Goal: Task Accomplishment & Management: Use online tool/utility

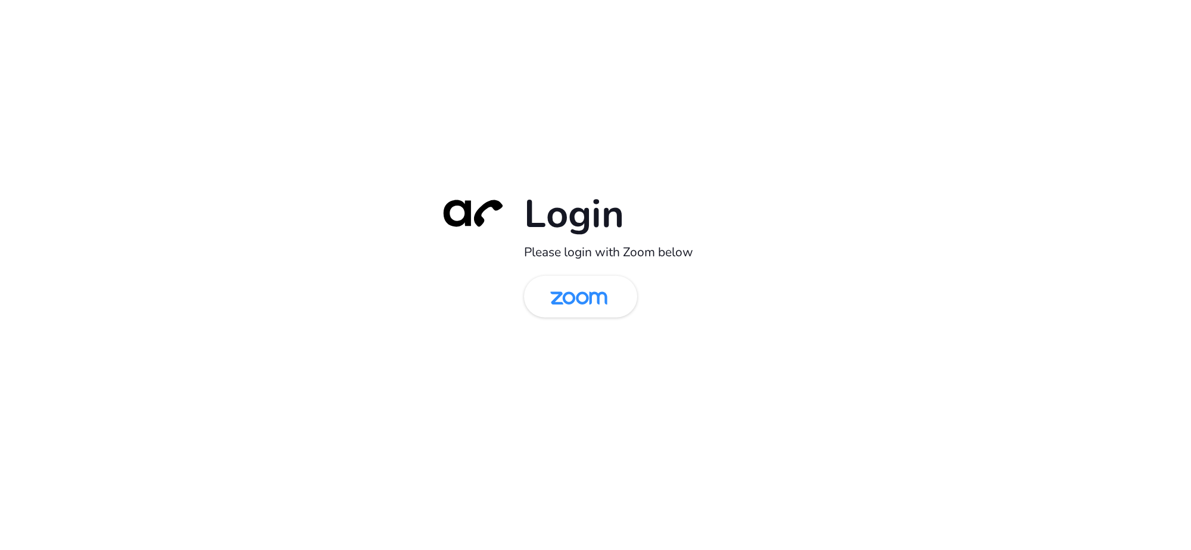
click at [578, 295] on img at bounding box center [579, 297] width 82 height 39
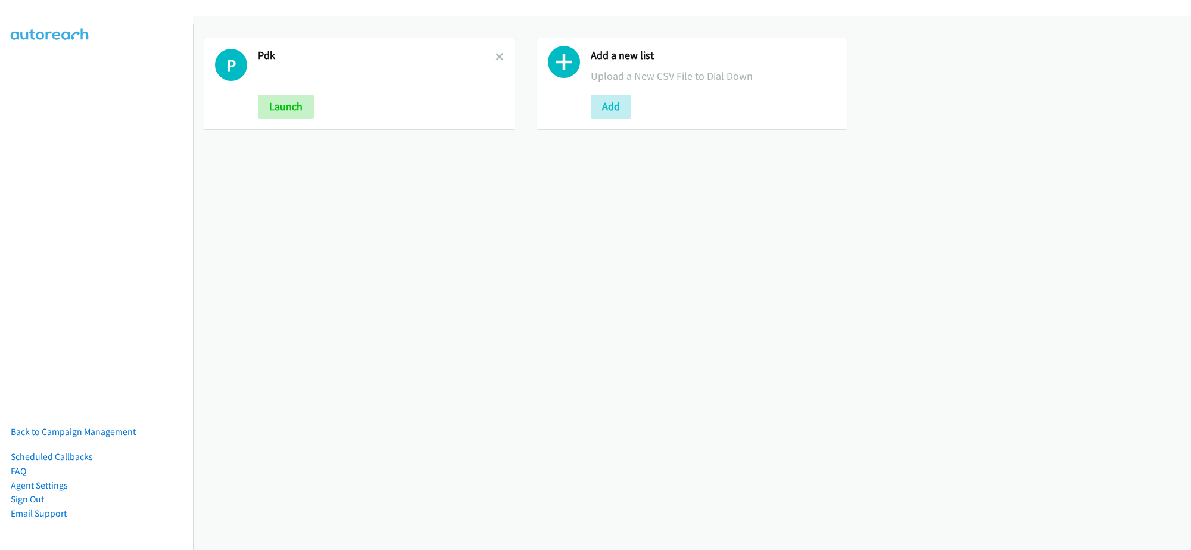
click at [495, 63] on link at bounding box center [499, 57] width 8 height 14
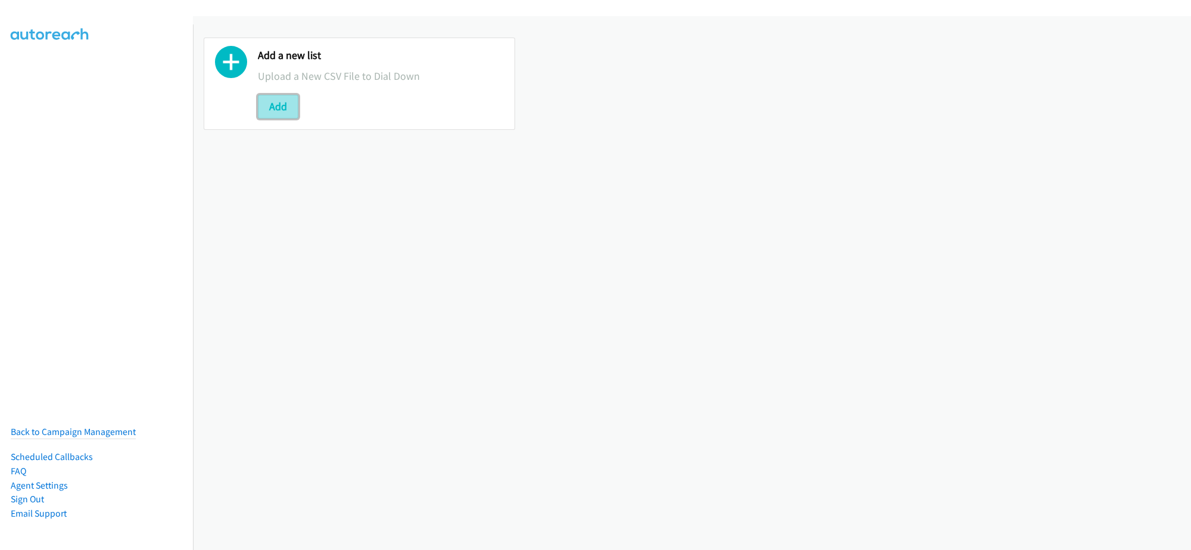
click at [290, 105] on button "Add" at bounding box center [278, 107] width 40 height 24
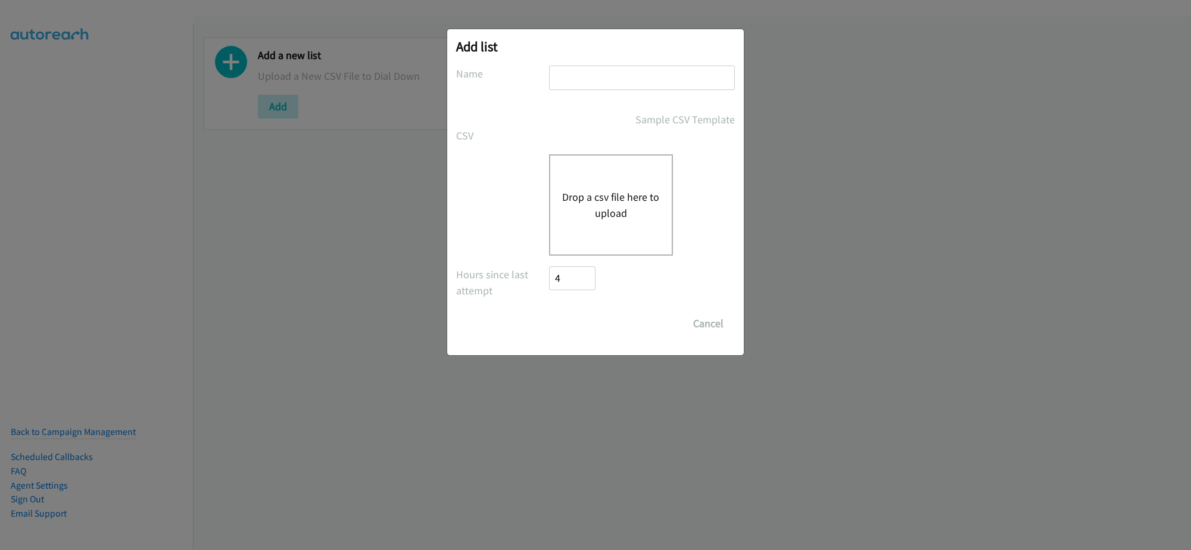
click at [599, 81] on input "text" at bounding box center [642, 78] width 186 height 24
type input "PDK"
click at [579, 260] on form "No phone fields were returned for that Report or List View Please upload a csv …" at bounding box center [595, 201] width 279 height 270
click at [599, 227] on div "Drop a csv file here to upload" at bounding box center [611, 204] width 124 height 101
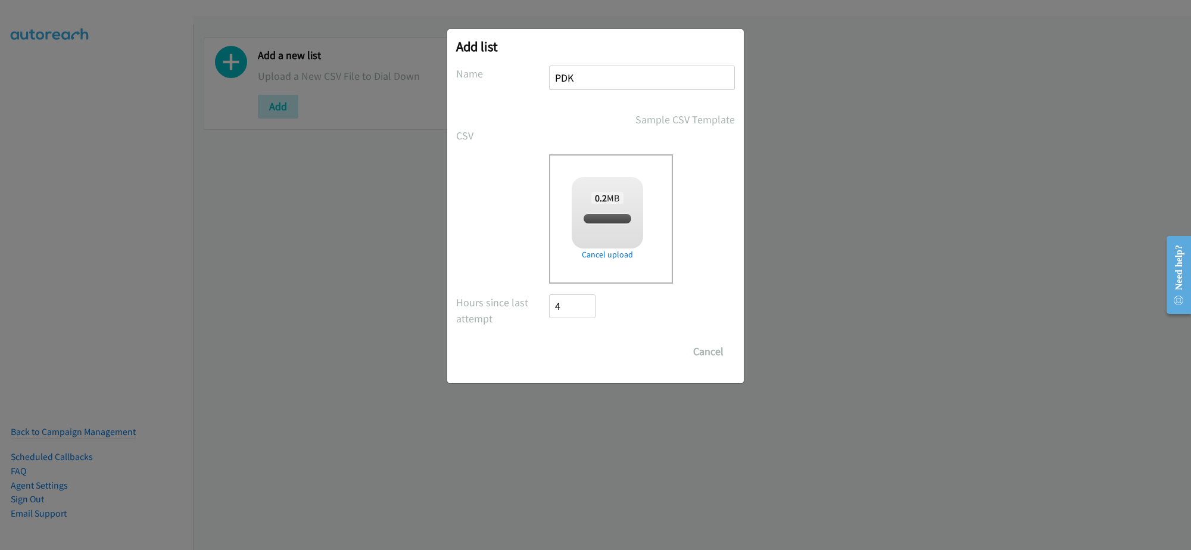
checkbox input "true"
click at [572, 348] on input "Save List" at bounding box center [580, 351] width 63 height 24
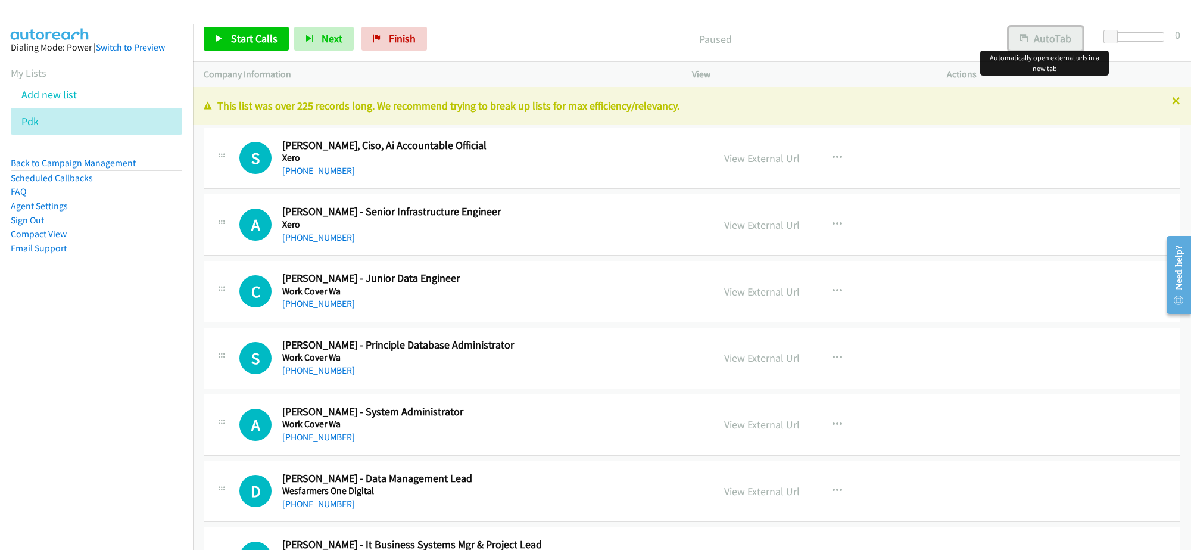
click at [1046, 29] on button "AutoTab" at bounding box center [1046, 39] width 74 height 24
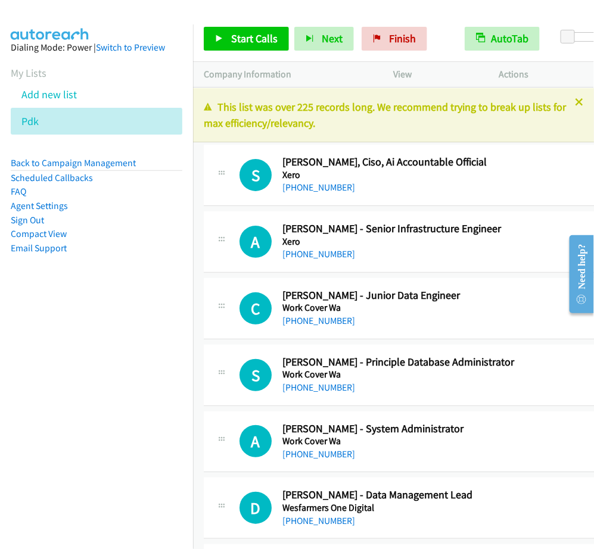
click at [176, 272] on aside "Dialing Mode: Power | Switch to Preview My Lists Add new list Pdk Back to Campa…" at bounding box center [96, 166] width 193 height 285
click at [238, 39] on span "Start Calls" at bounding box center [254, 39] width 46 height 14
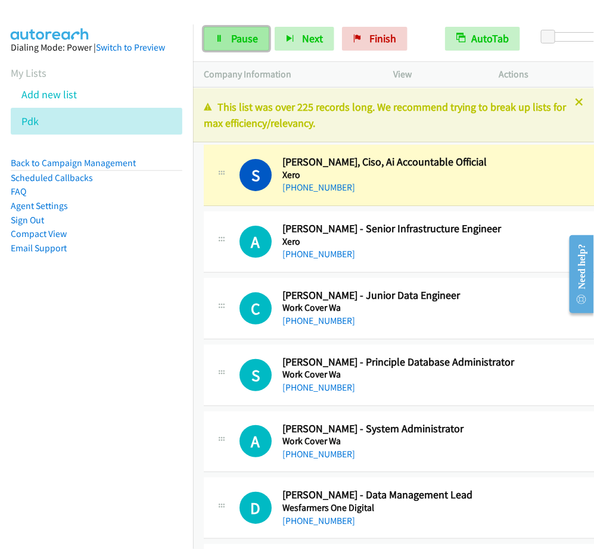
click at [239, 32] on span "Pause" at bounding box center [244, 39] width 27 height 14
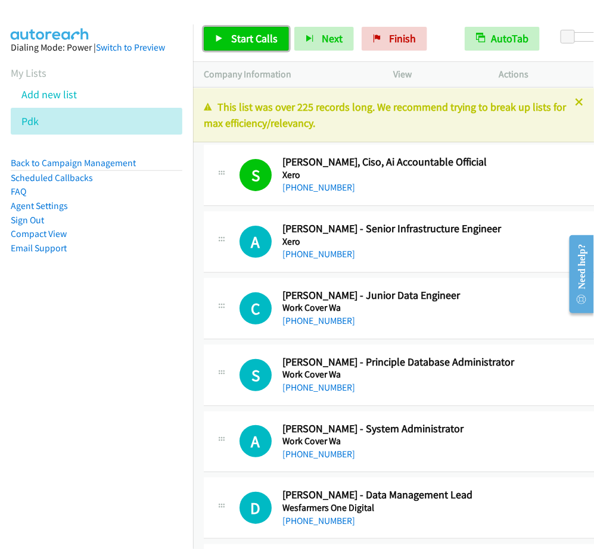
click at [271, 36] on span "Start Calls" at bounding box center [254, 39] width 46 height 14
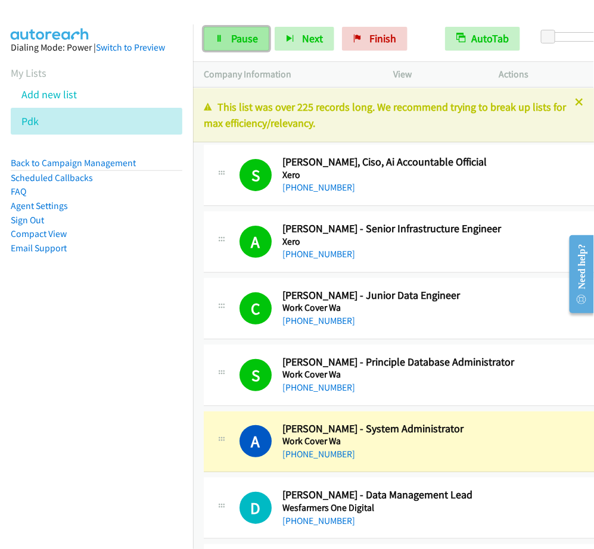
click at [222, 43] on link "Pause" at bounding box center [237, 39] width 66 height 24
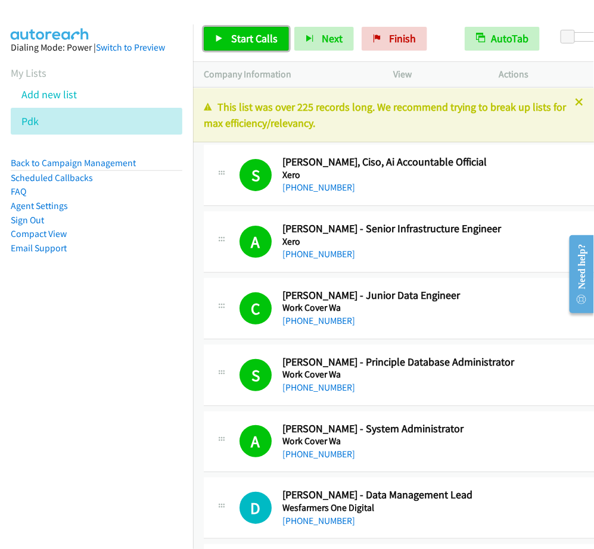
click at [273, 33] on span "Start Calls" at bounding box center [254, 39] width 46 height 14
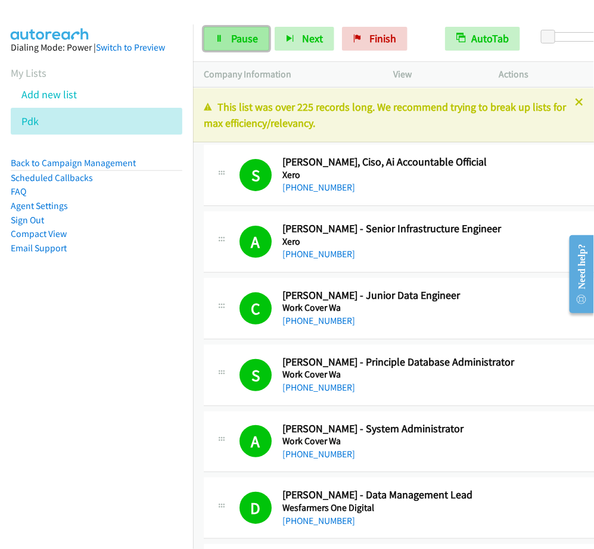
click at [243, 39] on span "Pause" at bounding box center [244, 39] width 27 height 14
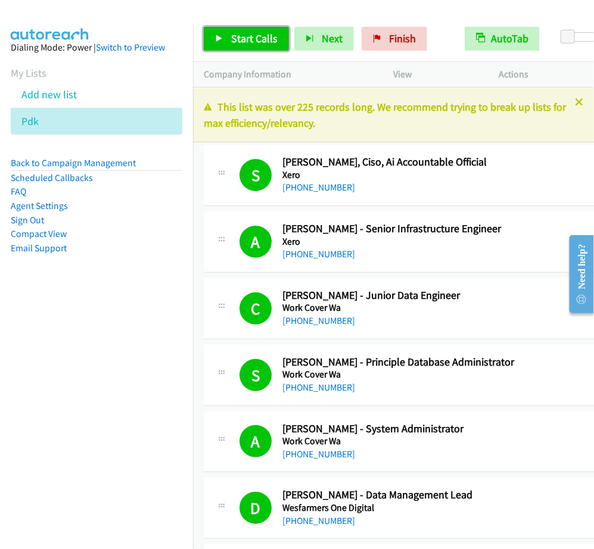
click at [267, 40] on span "Start Calls" at bounding box center [254, 39] width 46 height 14
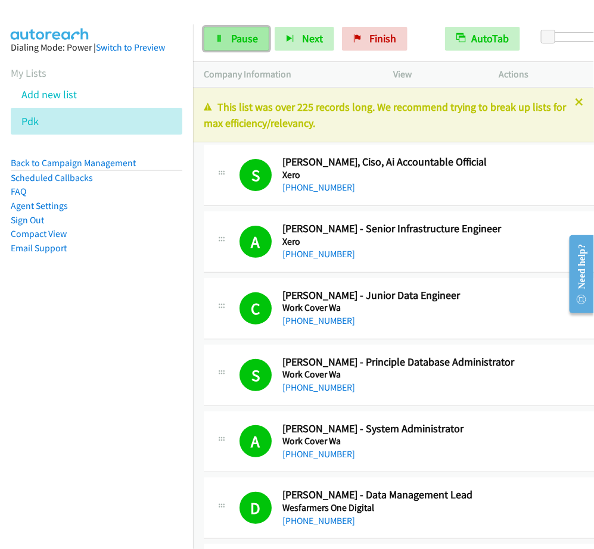
click at [231, 40] on span "Pause" at bounding box center [244, 39] width 27 height 14
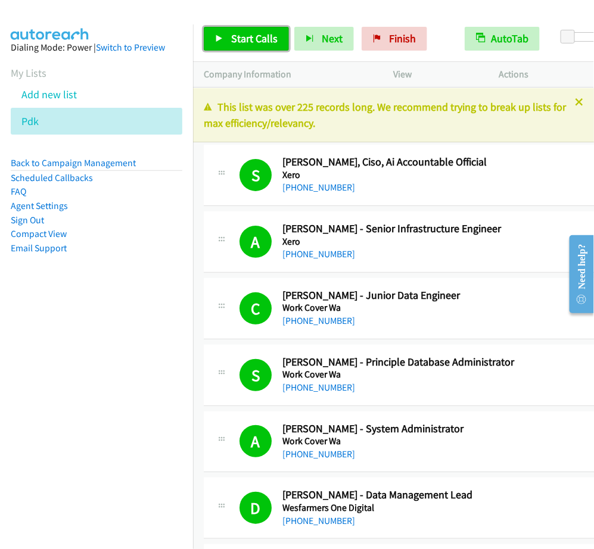
click at [257, 36] on span "Start Calls" at bounding box center [254, 39] width 46 height 14
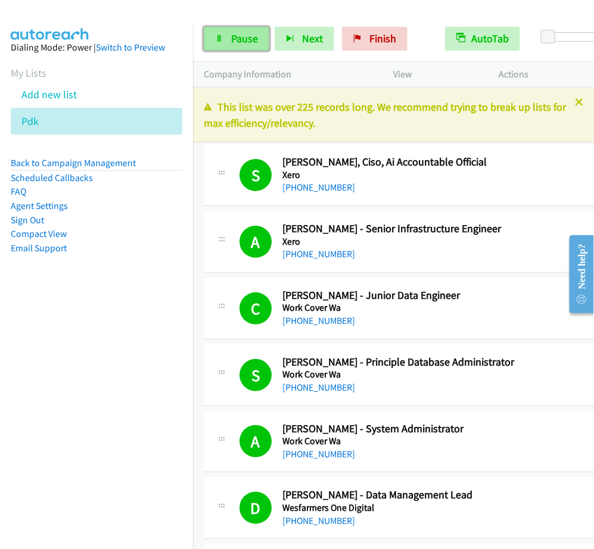
click at [228, 46] on link "Pause" at bounding box center [237, 39] width 66 height 24
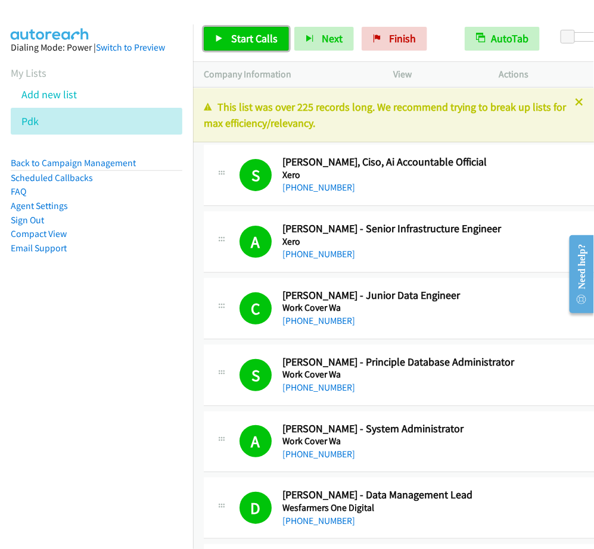
click at [250, 30] on link "Start Calls" at bounding box center [246, 39] width 85 height 24
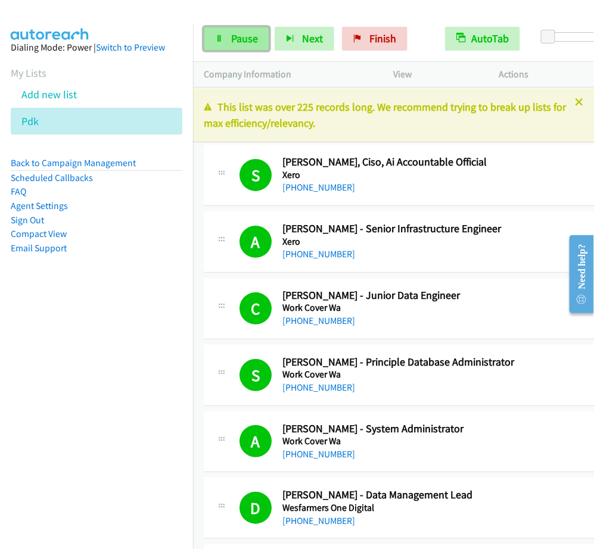
click at [251, 46] on link "Pause" at bounding box center [237, 39] width 66 height 24
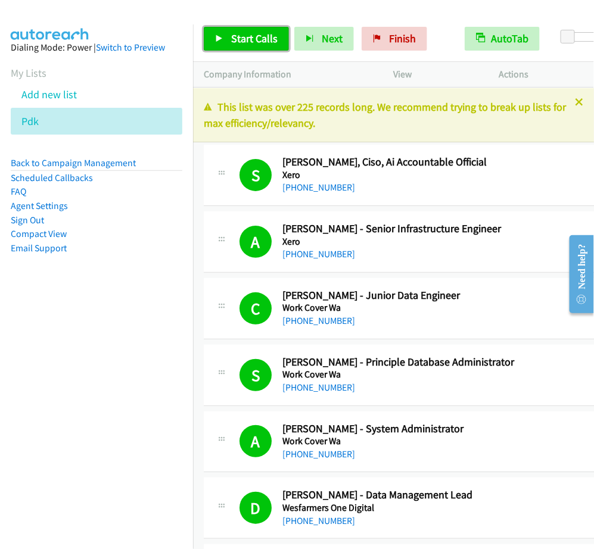
click at [236, 39] on span "Start Calls" at bounding box center [254, 39] width 46 height 14
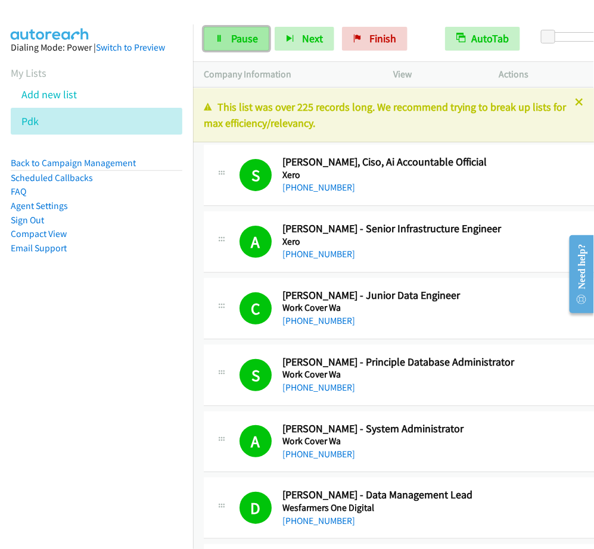
click at [211, 39] on link "Pause" at bounding box center [237, 39] width 66 height 24
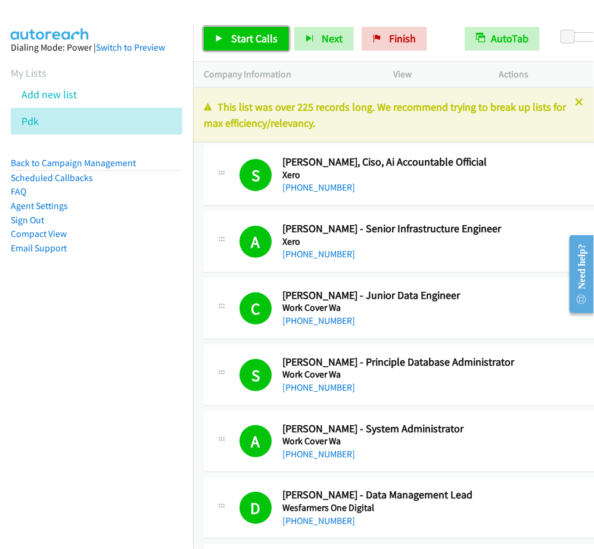
click at [220, 35] on icon at bounding box center [219, 39] width 8 height 8
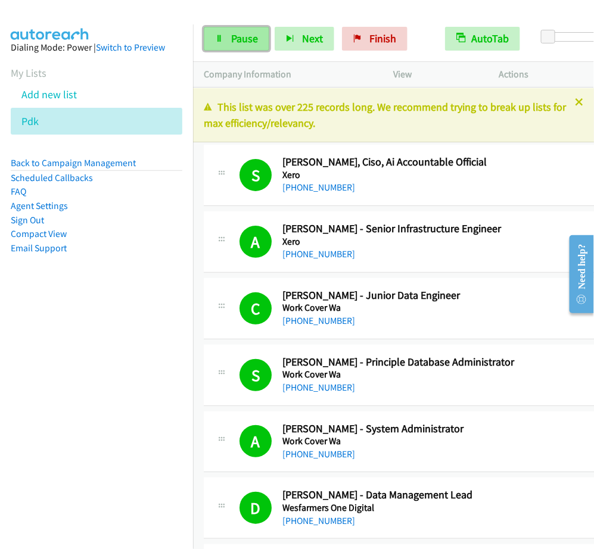
click at [221, 36] on icon at bounding box center [219, 39] width 8 height 8
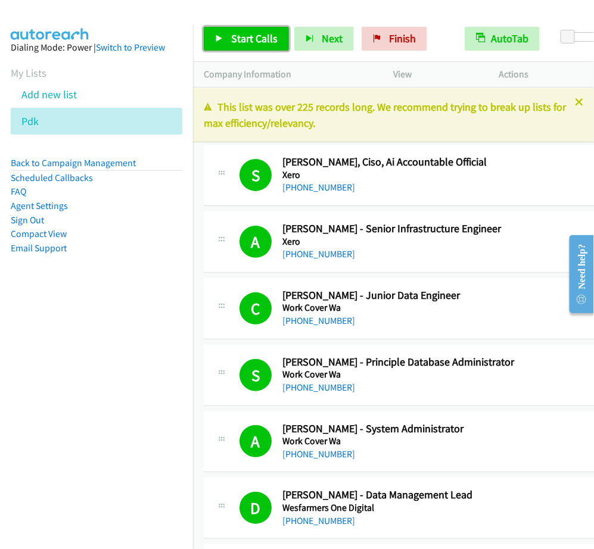
click at [237, 36] on span "Start Calls" at bounding box center [254, 39] width 46 height 14
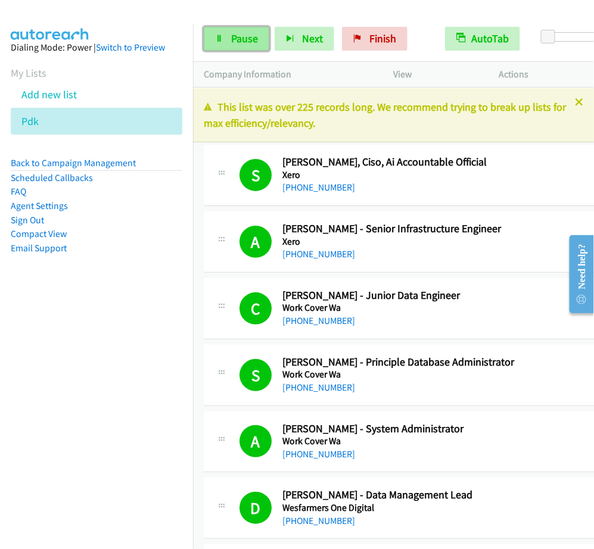
click at [224, 35] on link "Pause" at bounding box center [237, 39] width 66 height 24
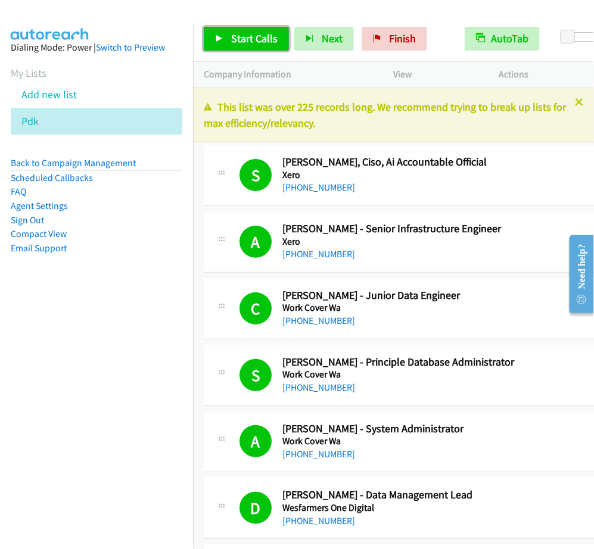
click at [241, 45] on span "Start Calls" at bounding box center [254, 39] width 46 height 14
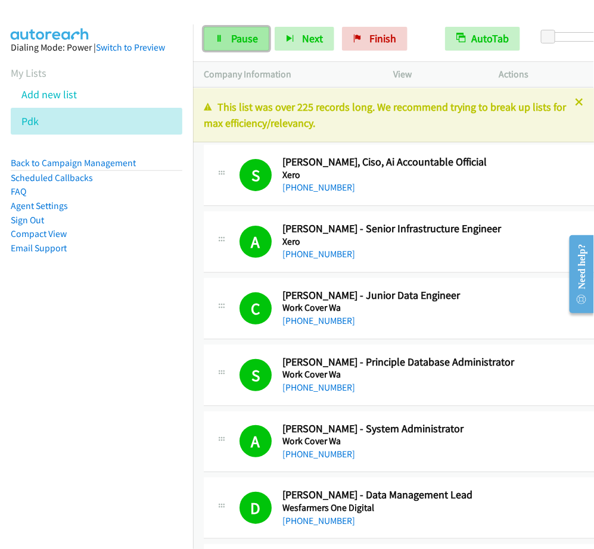
click at [222, 27] on link "Pause" at bounding box center [237, 39] width 66 height 24
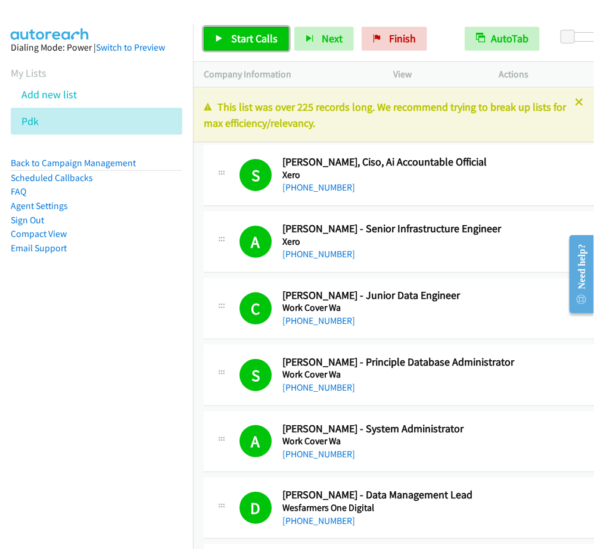
click at [257, 42] on span "Start Calls" at bounding box center [254, 39] width 46 height 14
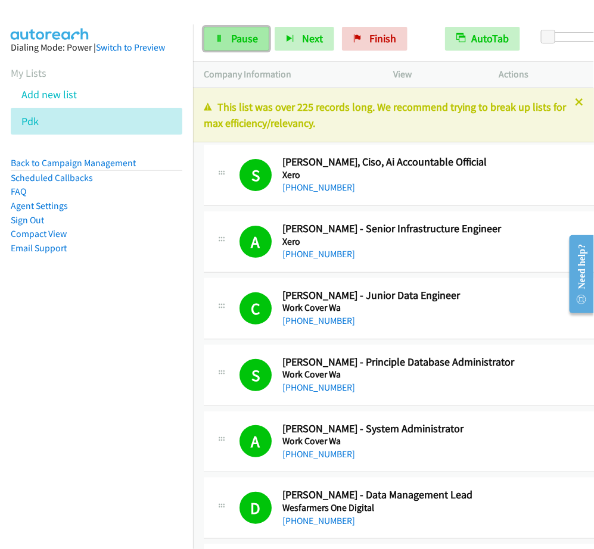
click at [237, 34] on span "Pause" at bounding box center [244, 39] width 27 height 14
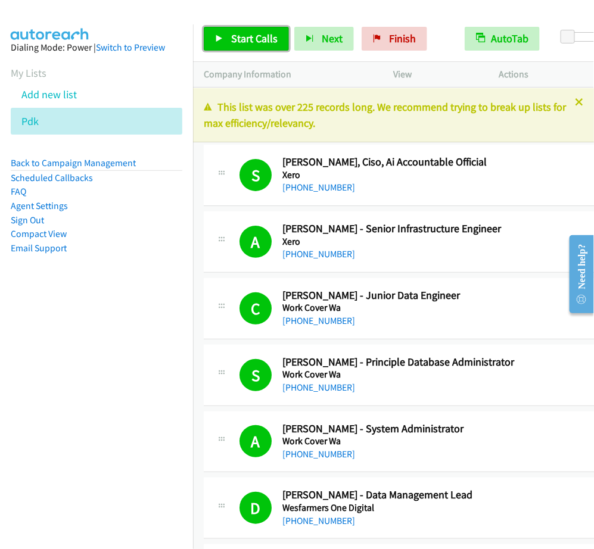
click at [227, 33] on link "Start Calls" at bounding box center [246, 39] width 85 height 24
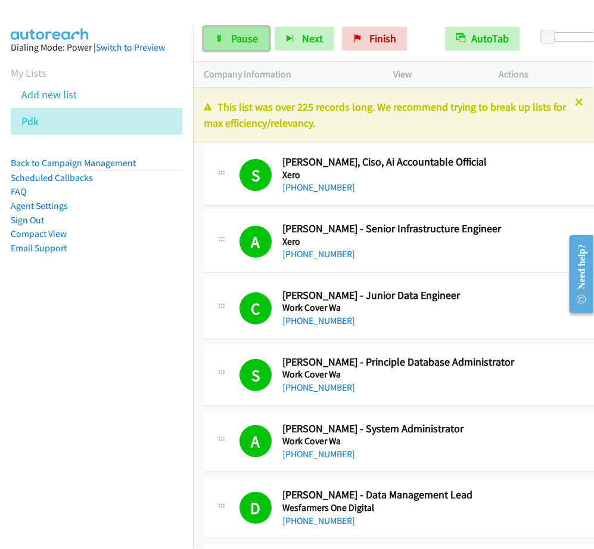
click at [243, 43] on span "Pause" at bounding box center [244, 39] width 27 height 14
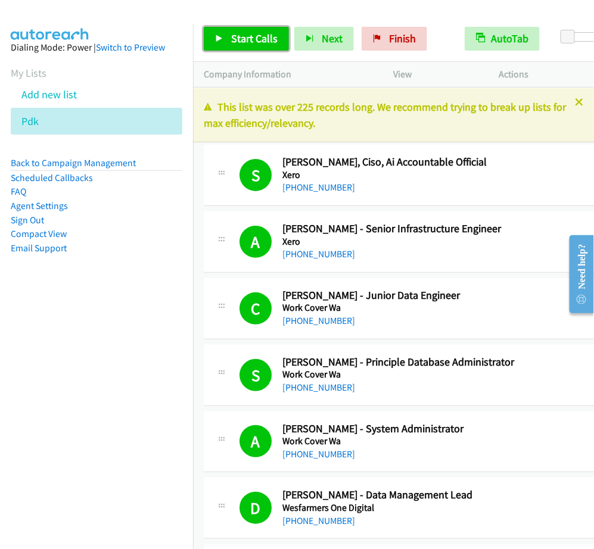
click at [215, 42] on icon at bounding box center [219, 39] width 8 height 8
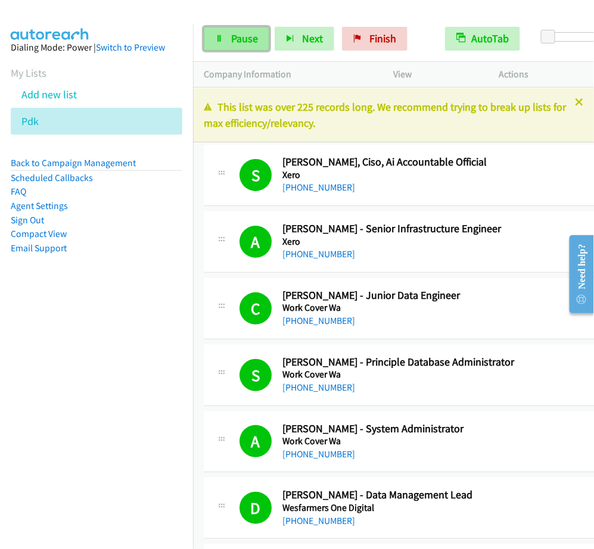
click at [242, 42] on span "Pause" at bounding box center [244, 39] width 27 height 14
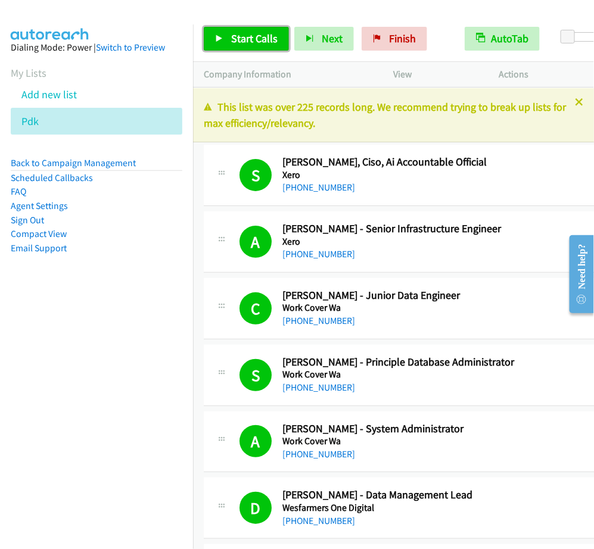
click at [234, 27] on link "Start Calls" at bounding box center [246, 39] width 85 height 24
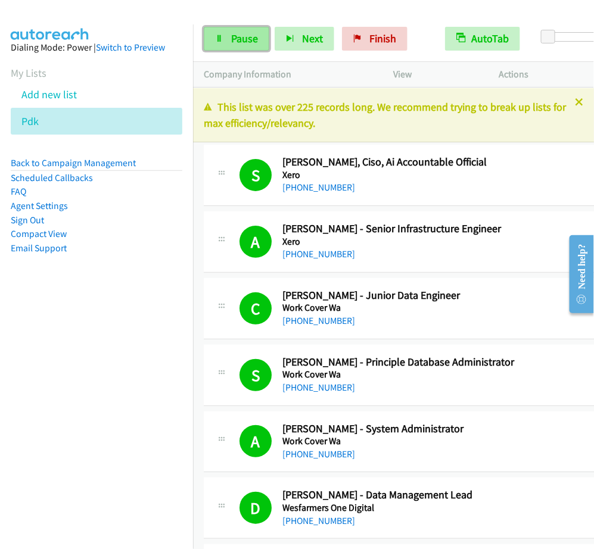
click at [219, 39] on icon at bounding box center [219, 39] width 8 height 8
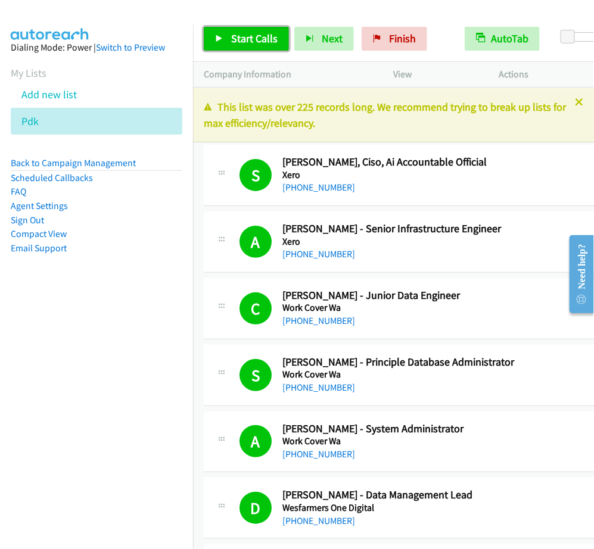
drag, startPoint x: 248, startPoint y: 35, endPoint x: 257, endPoint y: 27, distance: 11.8
click at [248, 35] on span "Start Calls" at bounding box center [254, 39] width 46 height 14
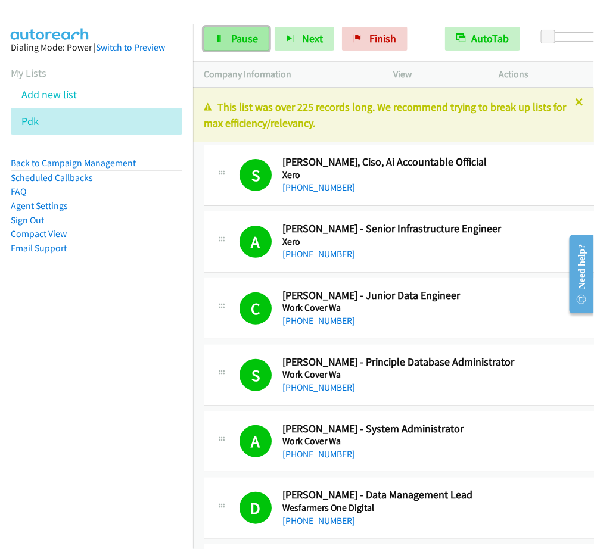
click at [254, 45] on span "Pause" at bounding box center [244, 39] width 27 height 14
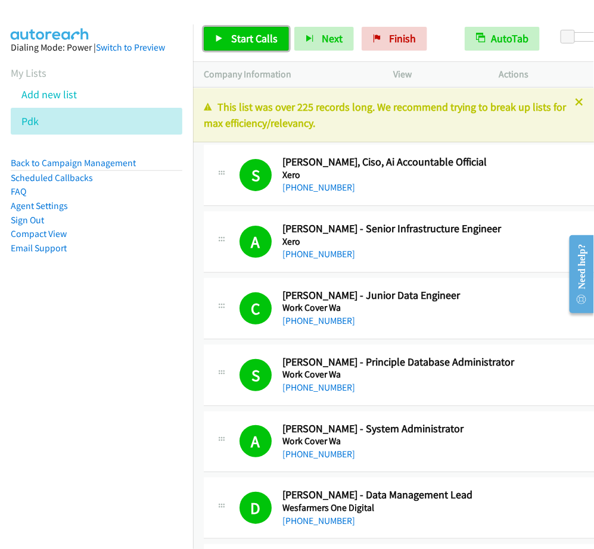
click at [260, 33] on span "Start Calls" at bounding box center [254, 39] width 46 height 14
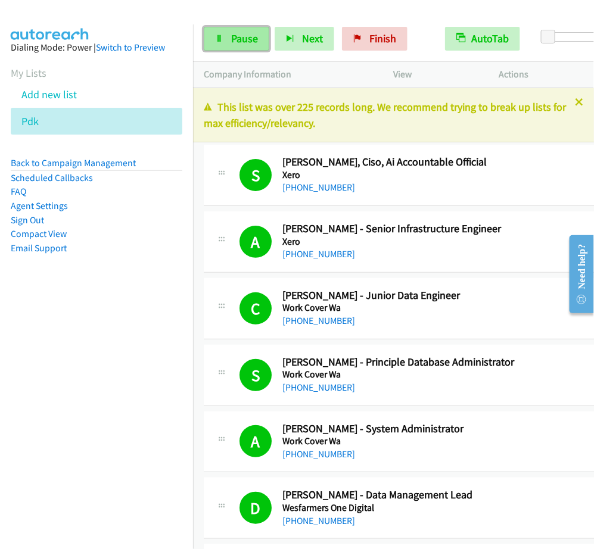
click at [245, 32] on span "Pause" at bounding box center [244, 39] width 27 height 14
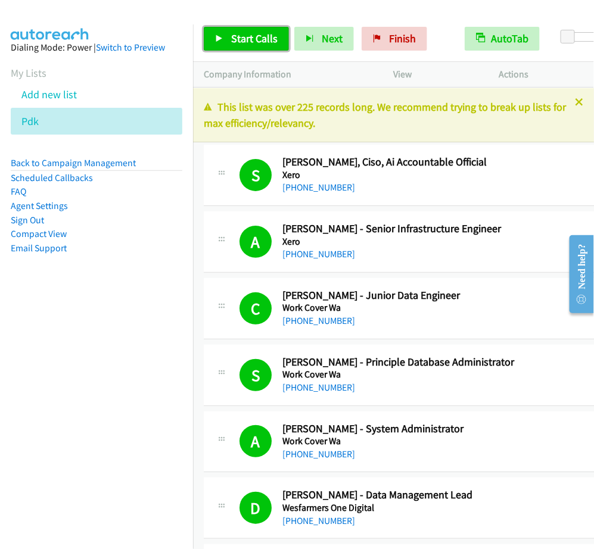
click at [265, 40] on span "Start Calls" at bounding box center [254, 39] width 46 height 14
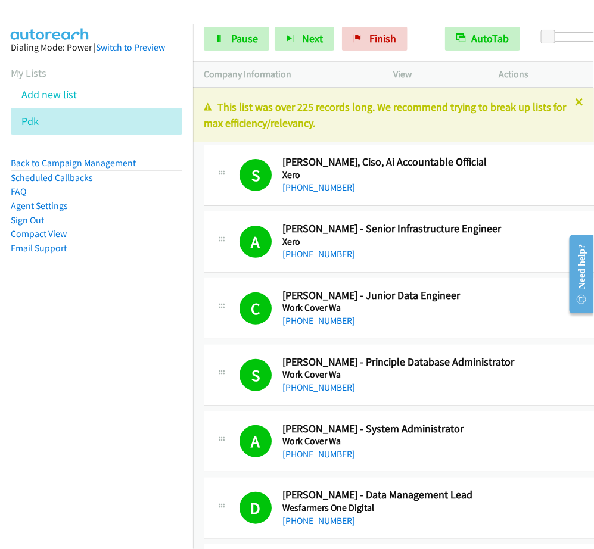
click at [229, 24] on div "Start Calls Pause Next Finish Call Completed AutoTab AutoTab 0" at bounding box center [393, 39] width 401 height 46
click at [229, 29] on link "Pause" at bounding box center [237, 39] width 66 height 24
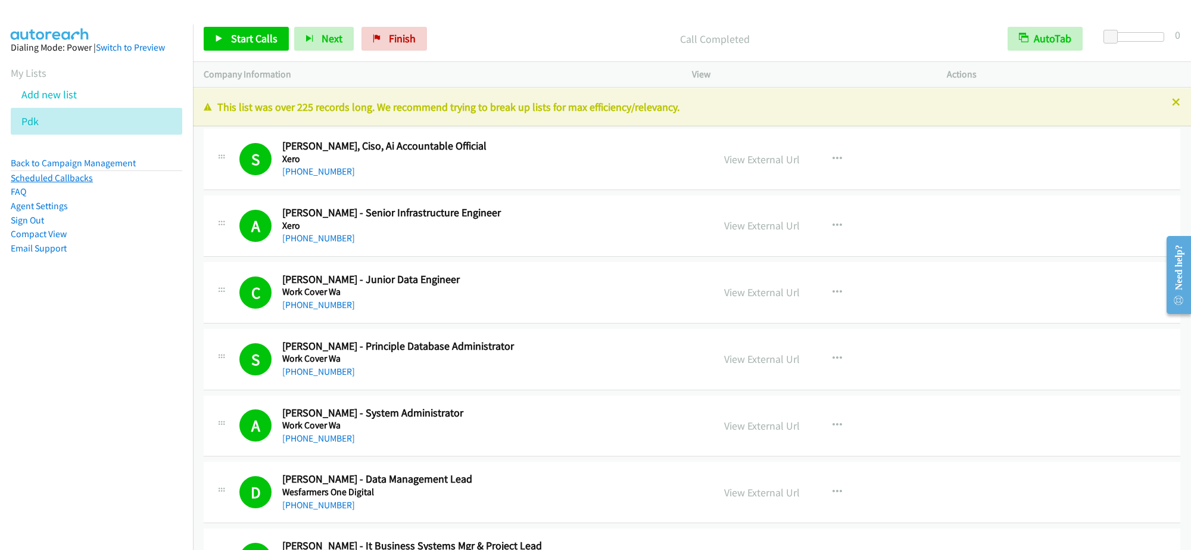
click at [84, 161] on link "Back to Campaign Management" at bounding box center [73, 162] width 125 height 11
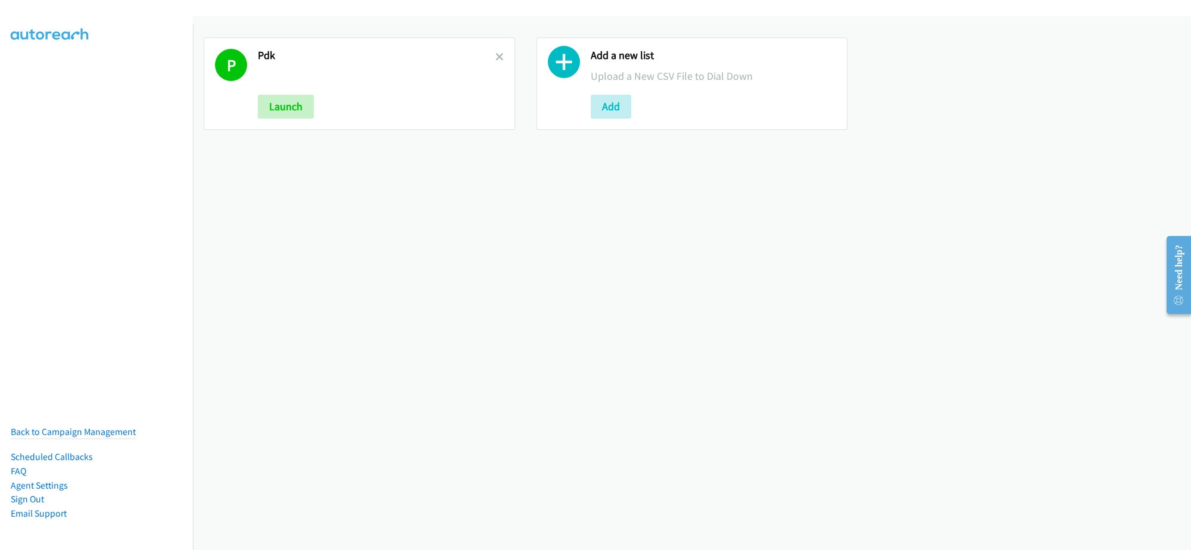
click at [489, 55] on h2 "Pdk" at bounding box center [377, 56] width 238 height 14
click at [496, 54] on icon at bounding box center [499, 58] width 8 height 8
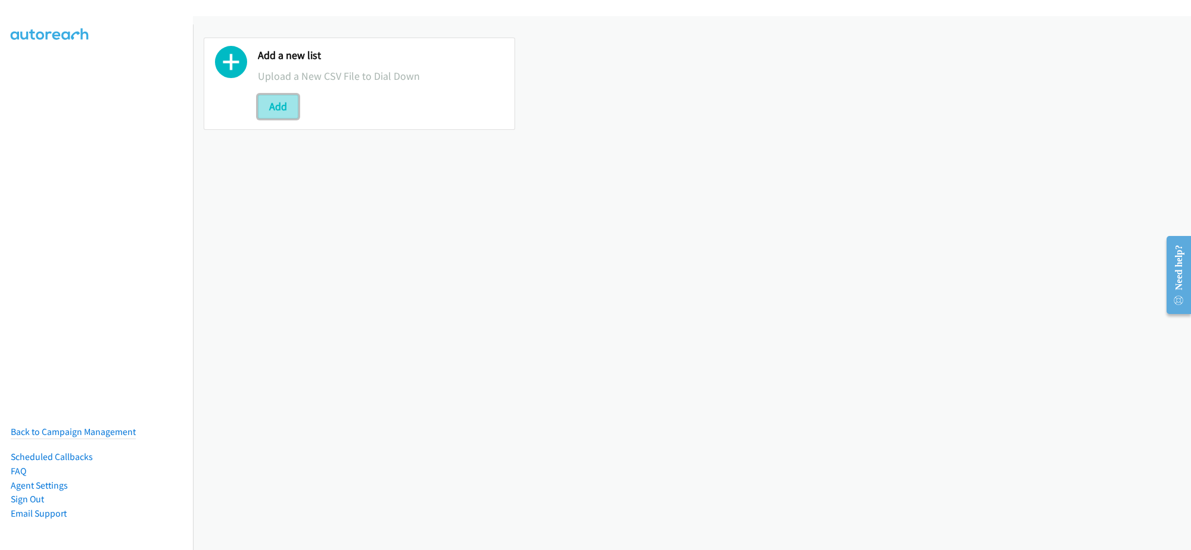
click at [285, 98] on button "Add" at bounding box center [278, 107] width 40 height 24
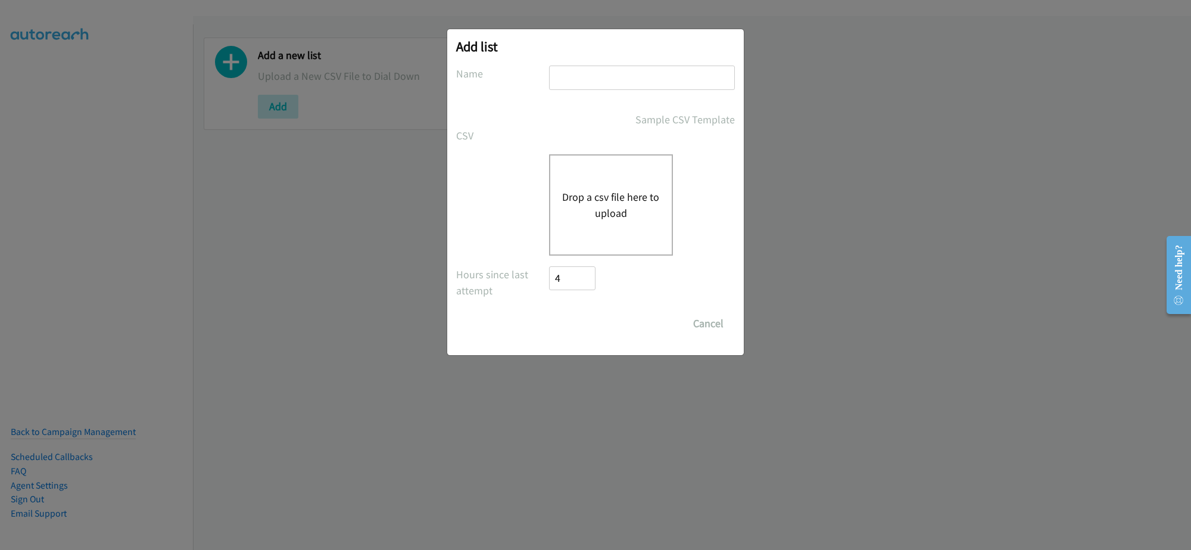
click at [552, 75] on input "text" at bounding box center [642, 78] width 186 height 24
type input "gigamon"
click at [600, 213] on button "Drop a csv file here to upload" at bounding box center [611, 205] width 98 height 32
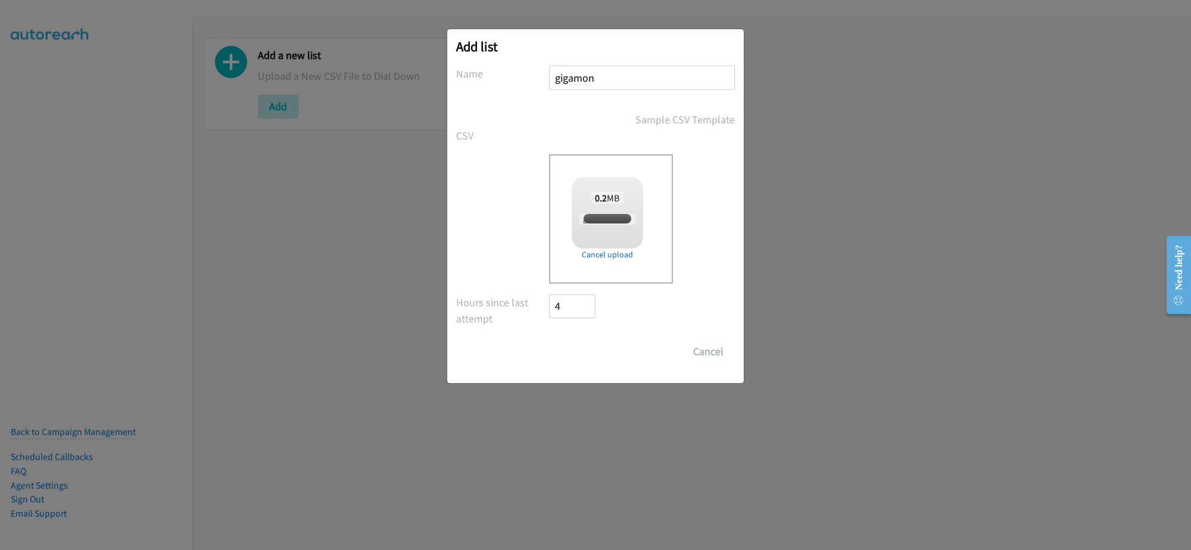
checkbox input "true"
click at [600, 344] on input "Save List" at bounding box center [580, 351] width 63 height 24
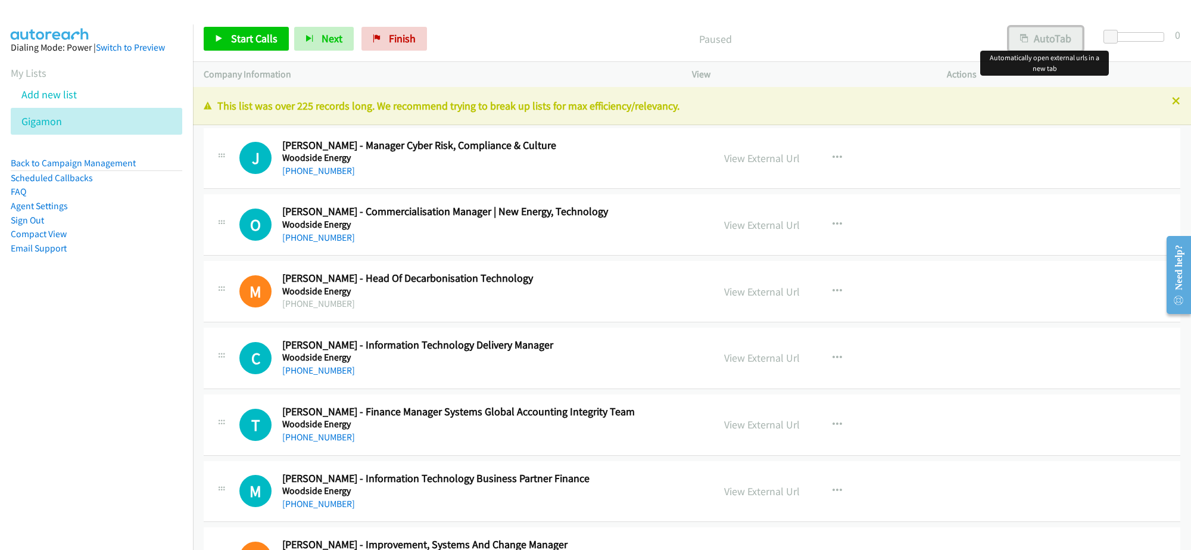
click at [1056, 28] on button "AutoTab" at bounding box center [1046, 39] width 74 height 24
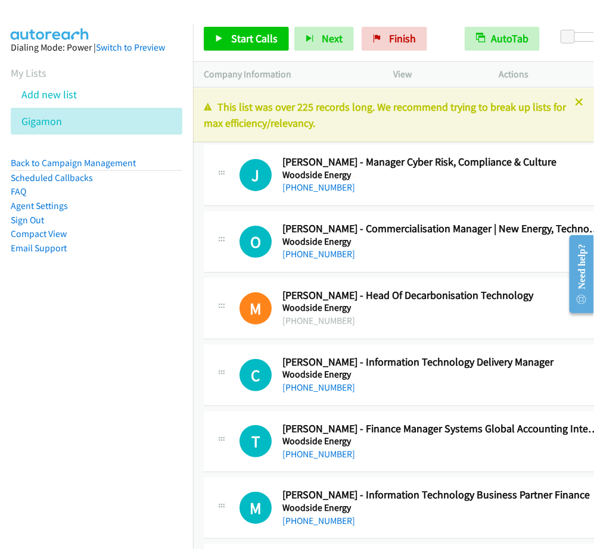
drag, startPoint x: 96, startPoint y: 374, endPoint x: 4, endPoint y: 367, distance: 92.0
click at [96, 375] on nav "Dialing Mode: Power | Switch to Preview My Lists Add new list Gigamon Back to C…" at bounding box center [97, 298] width 194 height 549
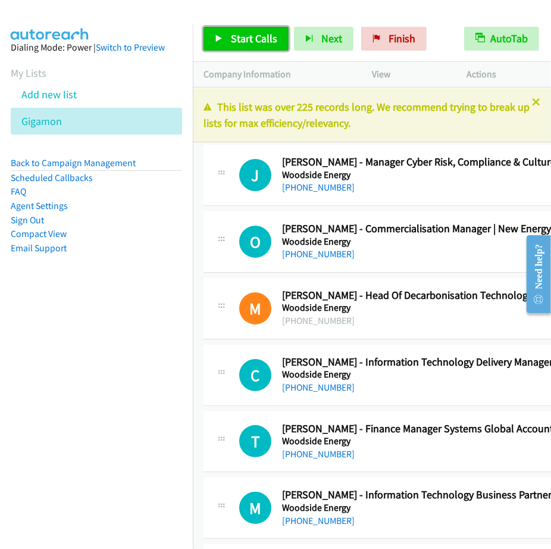
click at [254, 45] on span "Start Calls" at bounding box center [254, 39] width 46 height 14
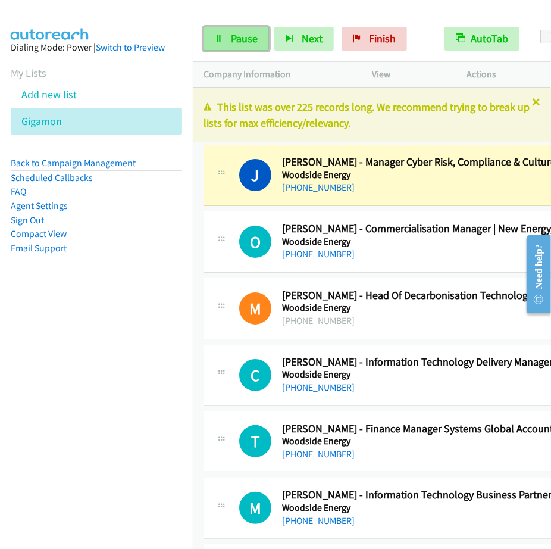
click at [226, 29] on link "Pause" at bounding box center [237, 39] width 66 height 24
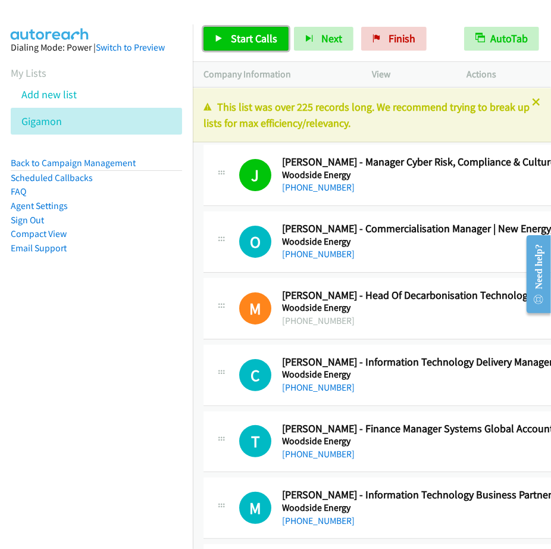
click at [257, 37] on span "Start Calls" at bounding box center [254, 39] width 46 height 14
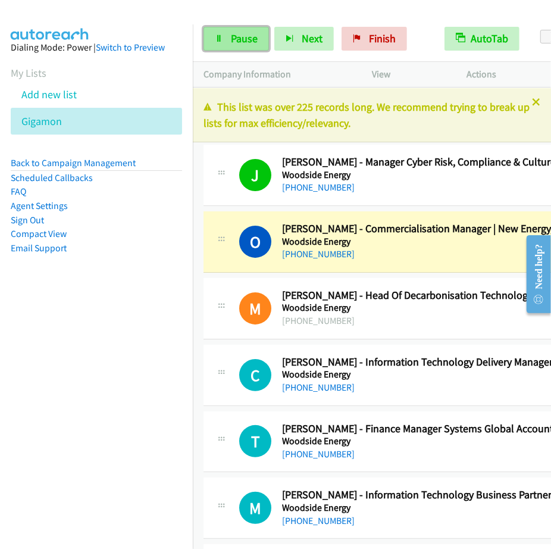
click at [248, 39] on span "Pause" at bounding box center [244, 39] width 27 height 14
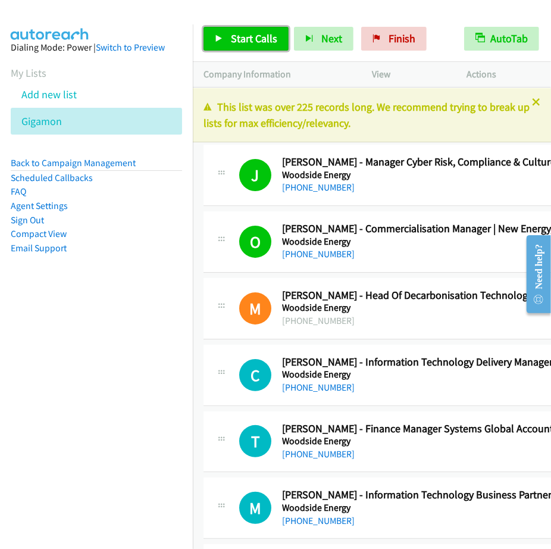
click at [247, 30] on link "Start Calls" at bounding box center [246, 39] width 85 height 24
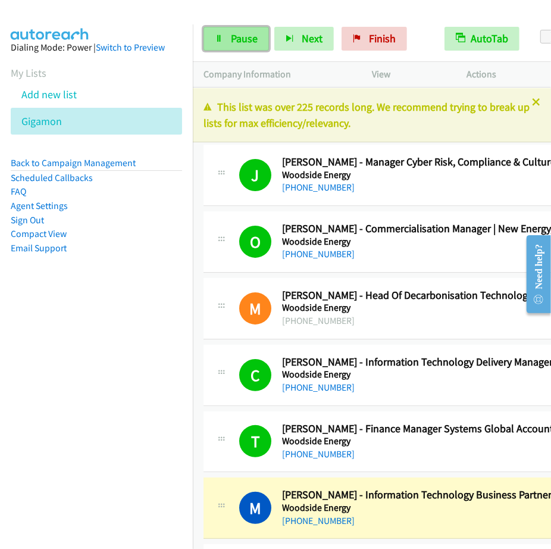
click at [222, 43] on link "Pause" at bounding box center [237, 39] width 66 height 24
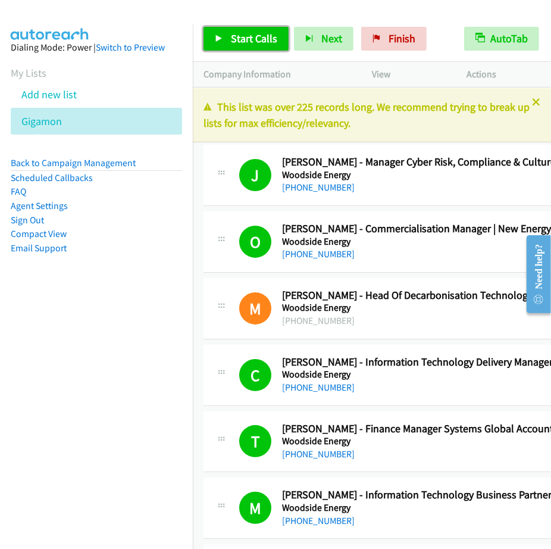
click at [245, 34] on span "Start Calls" at bounding box center [254, 39] width 46 height 14
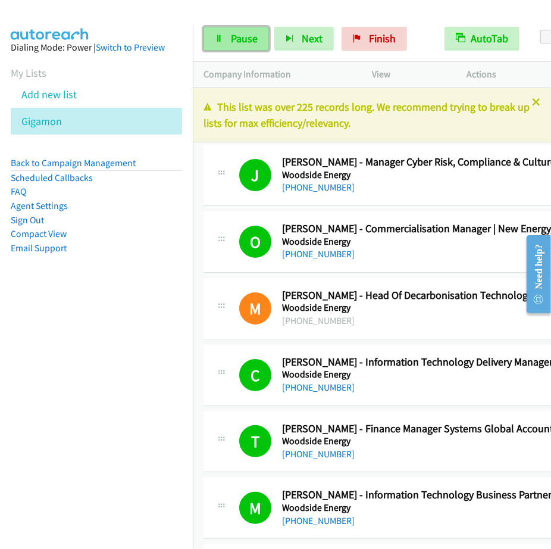
click at [242, 36] on span "Pause" at bounding box center [244, 39] width 27 height 14
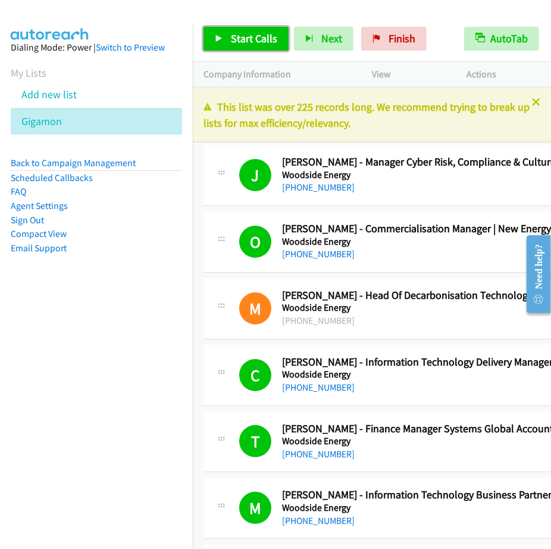
click at [257, 30] on link "Start Calls" at bounding box center [246, 39] width 85 height 24
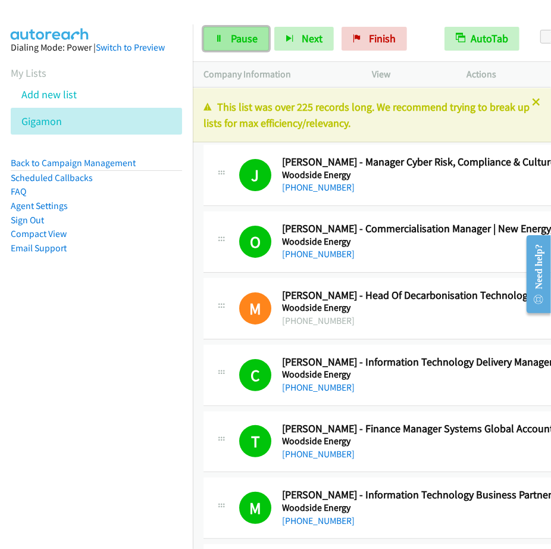
click at [249, 38] on span "Pause" at bounding box center [244, 39] width 27 height 14
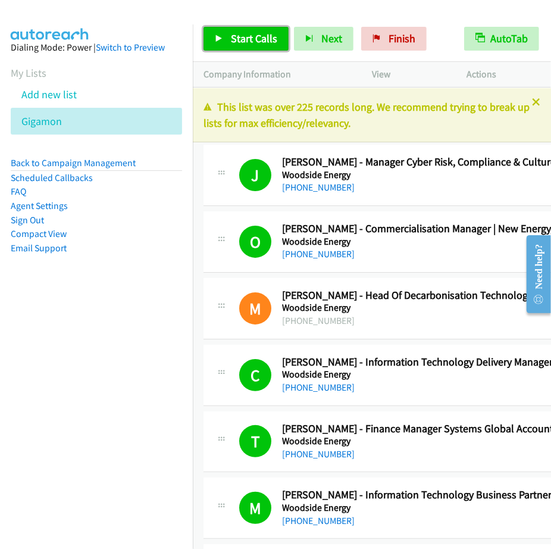
click at [237, 40] on span "Start Calls" at bounding box center [254, 39] width 46 height 14
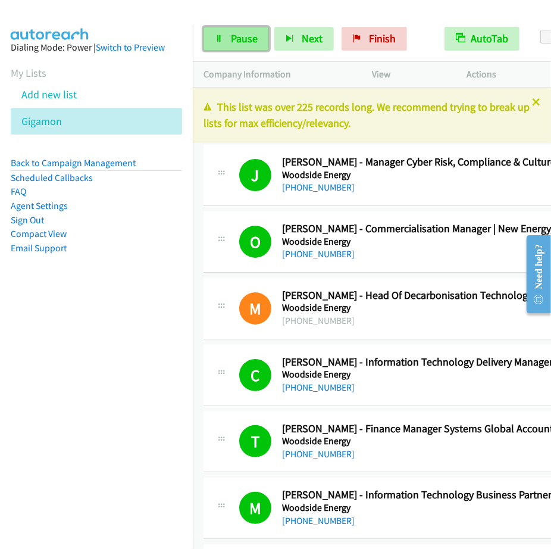
click at [239, 49] on link "Pause" at bounding box center [237, 39] width 66 height 24
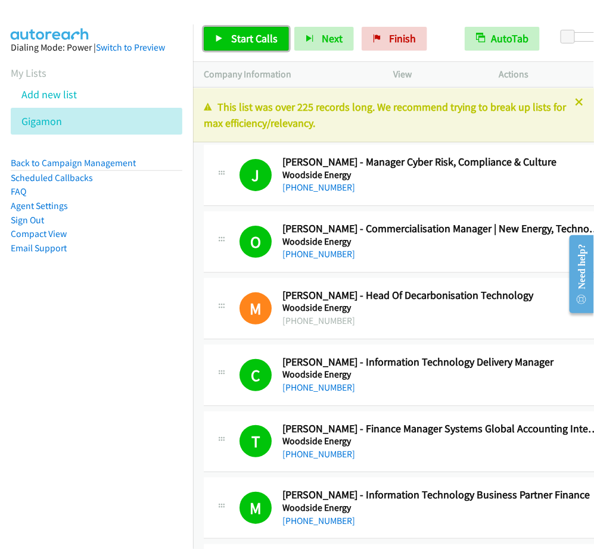
click at [267, 42] on span "Start Calls" at bounding box center [254, 39] width 46 height 14
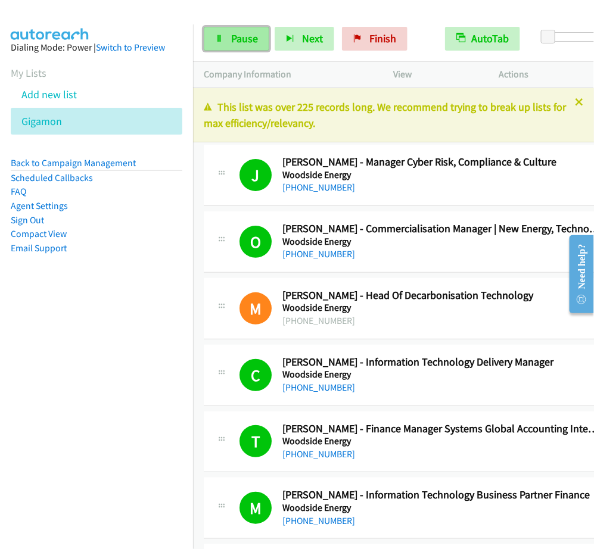
click at [245, 46] on link "Pause" at bounding box center [237, 39] width 66 height 24
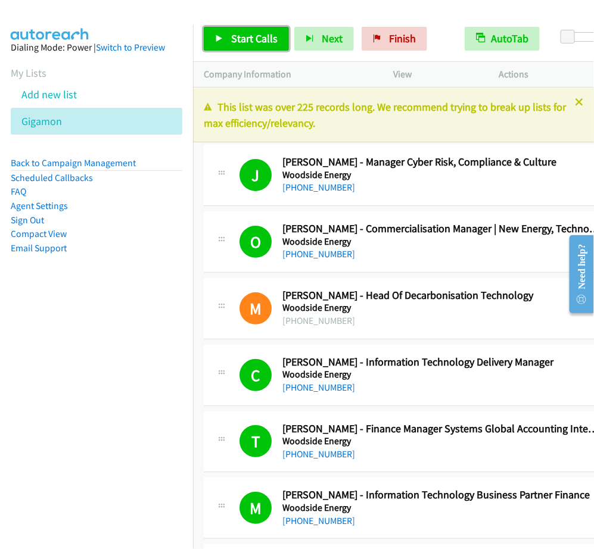
click at [257, 39] on span "Start Calls" at bounding box center [254, 39] width 46 height 14
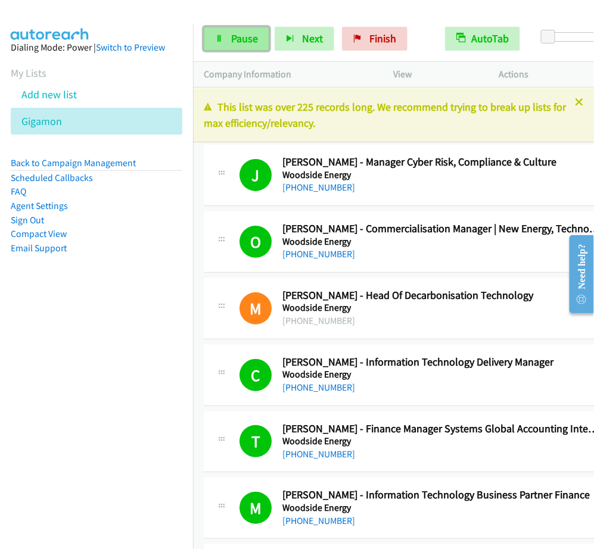
click at [213, 45] on link "Pause" at bounding box center [237, 39] width 66 height 24
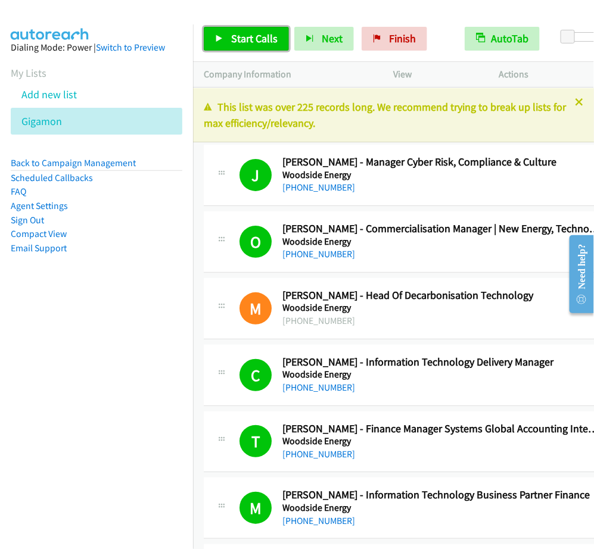
click at [248, 45] on span "Start Calls" at bounding box center [254, 39] width 46 height 14
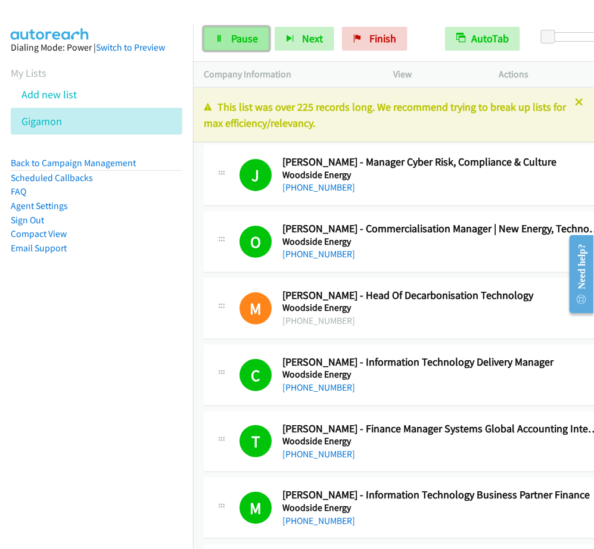
click at [252, 39] on span "Pause" at bounding box center [244, 39] width 27 height 14
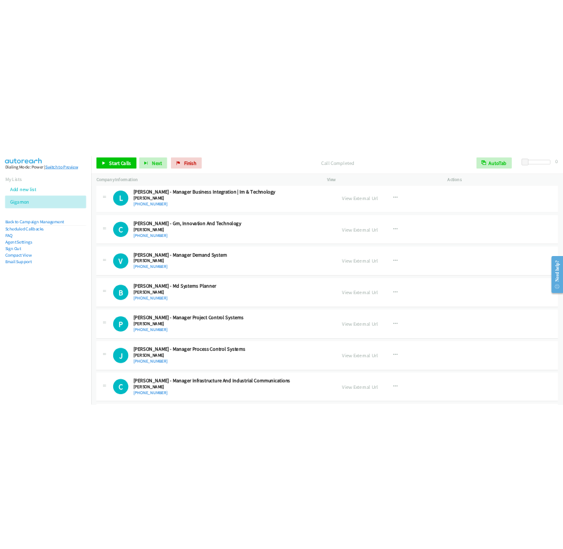
scroll to position [3125, 0]
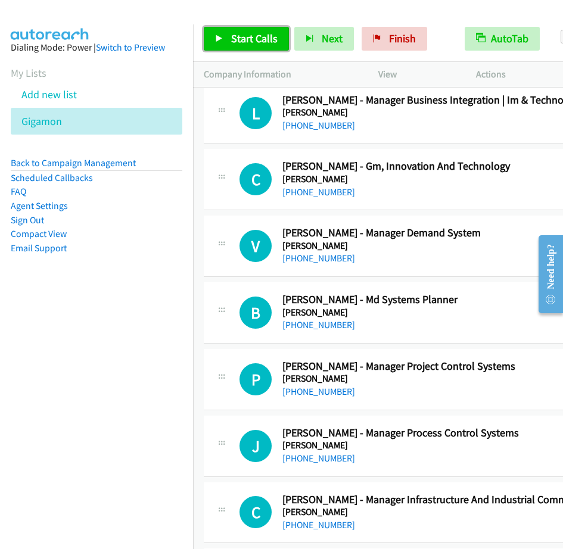
click at [229, 34] on link "Start Calls" at bounding box center [246, 39] width 85 height 24
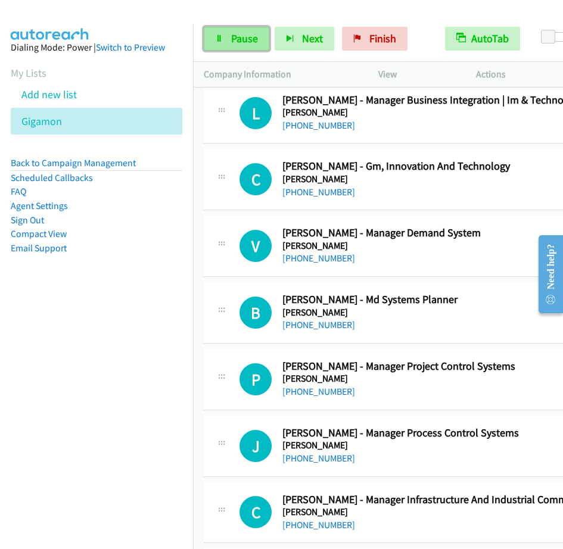
click at [239, 38] on span "Pause" at bounding box center [244, 39] width 27 height 14
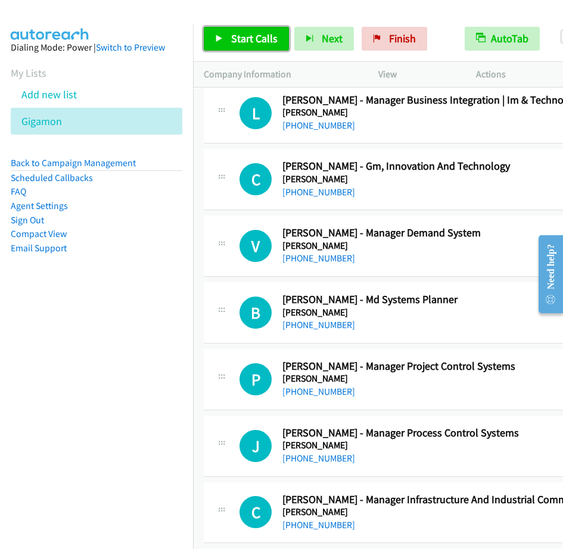
click at [260, 42] on span "Start Calls" at bounding box center [254, 39] width 46 height 14
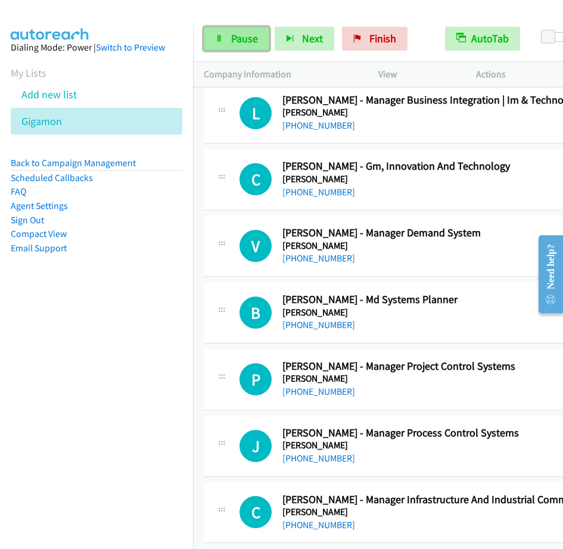
click at [220, 46] on link "Pause" at bounding box center [237, 39] width 66 height 24
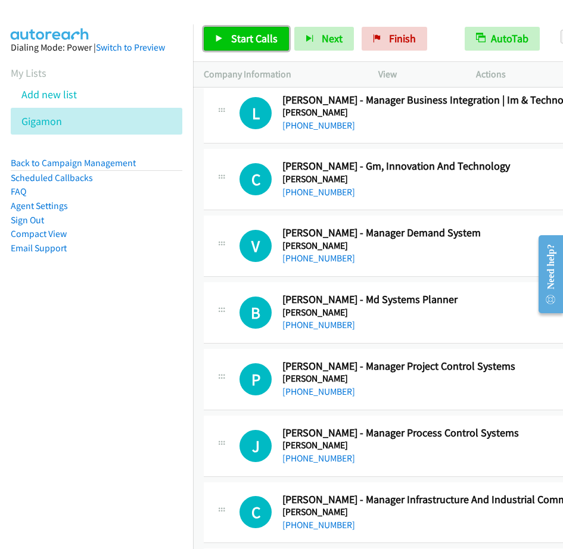
click at [235, 33] on span "Start Calls" at bounding box center [254, 39] width 46 height 14
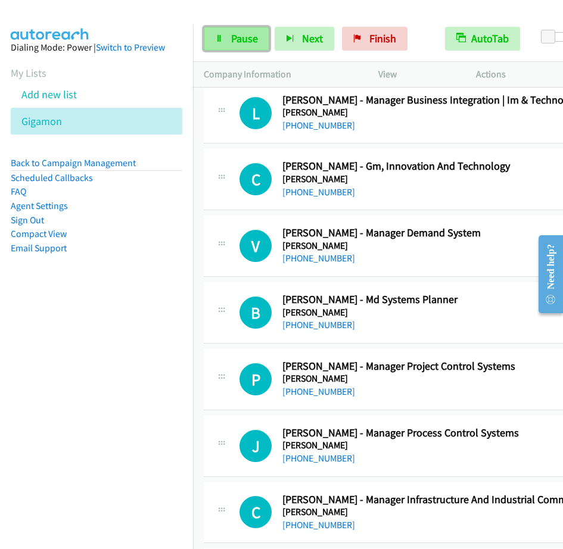
click at [240, 48] on link "Pause" at bounding box center [237, 39] width 66 height 24
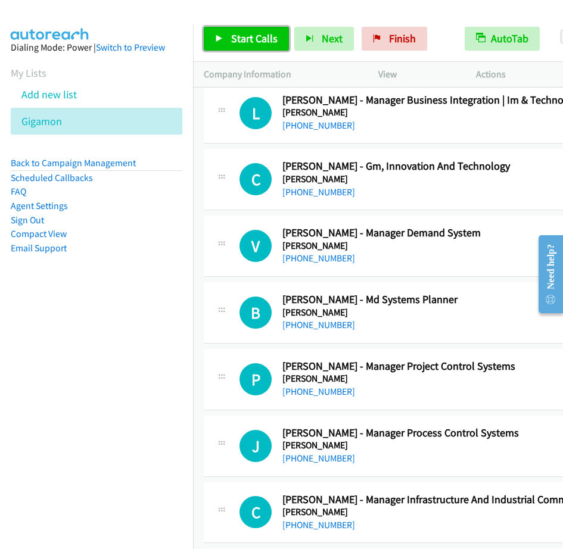
click at [222, 42] on icon at bounding box center [219, 39] width 8 height 8
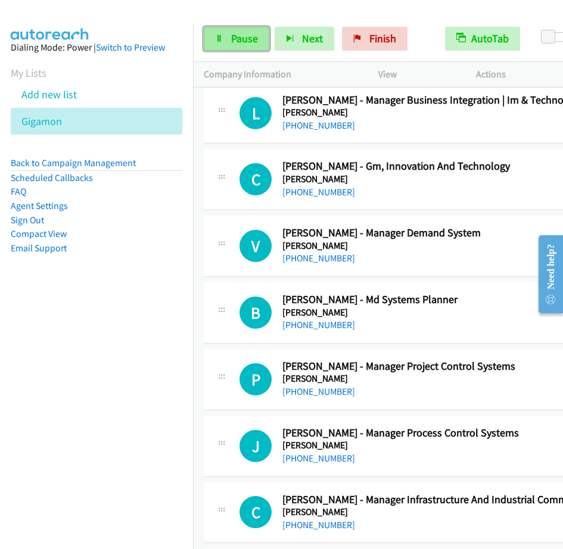
click at [236, 33] on span "Pause" at bounding box center [244, 39] width 27 height 14
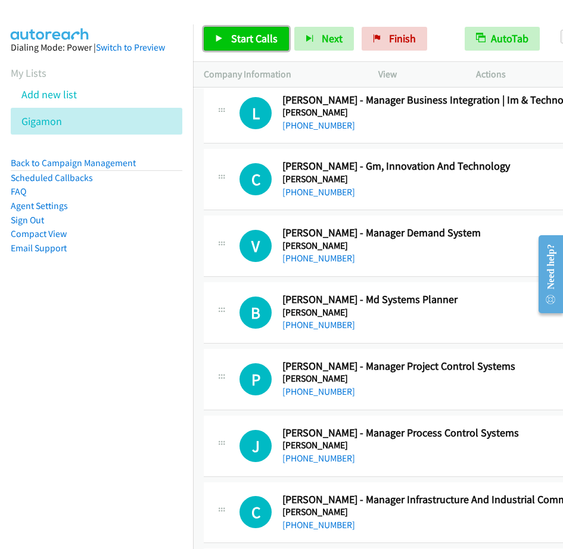
click at [251, 27] on link "Start Calls" at bounding box center [246, 39] width 85 height 24
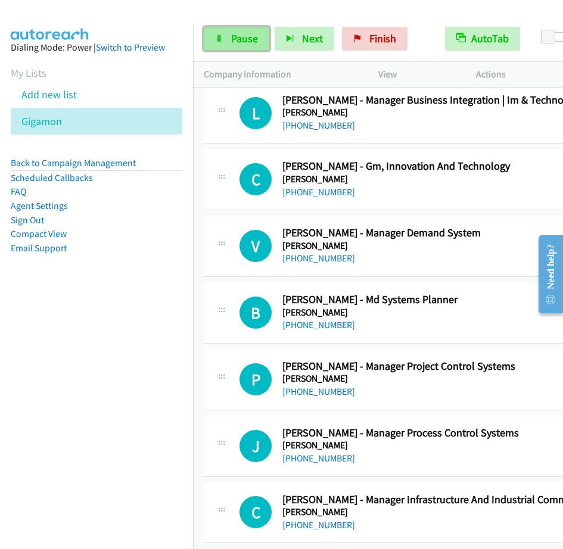
click at [249, 39] on span "Pause" at bounding box center [244, 39] width 27 height 14
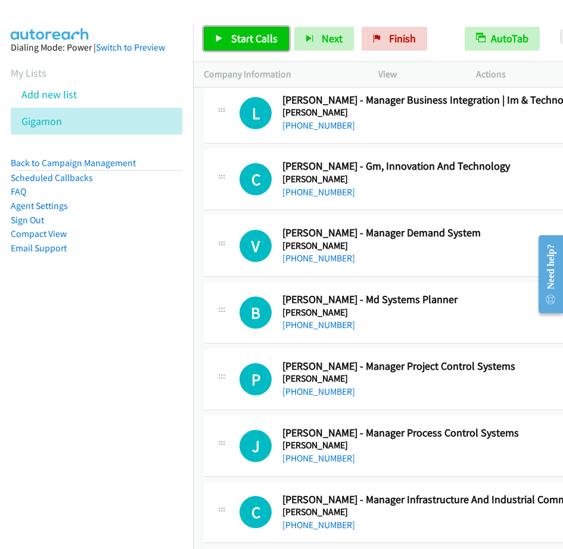
click at [258, 43] on span "Start Calls" at bounding box center [254, 39] width 46 height 14
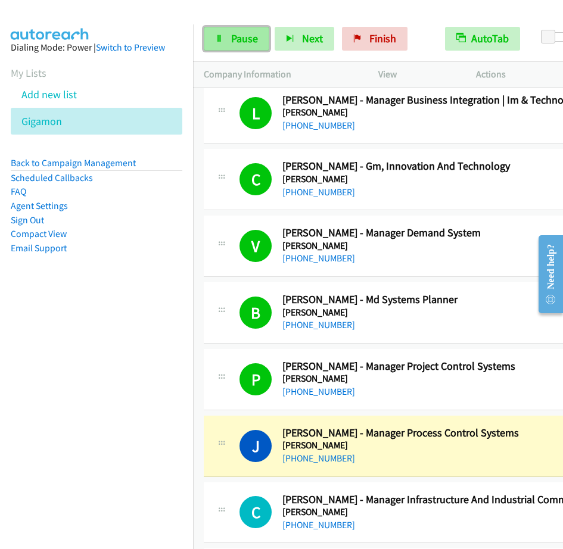
click at [251, 35] on span "Pause" at bounding box center [244, 39] width 27 height 14
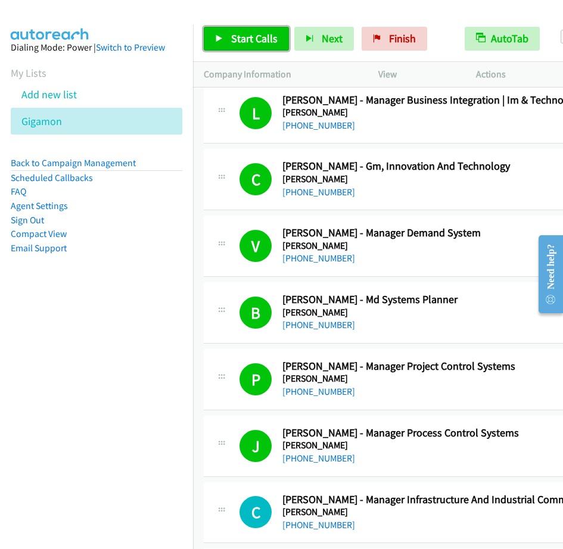
click at [233, 45] on span "Start Calls" at bounding box center [254, 39] width 46 height 14
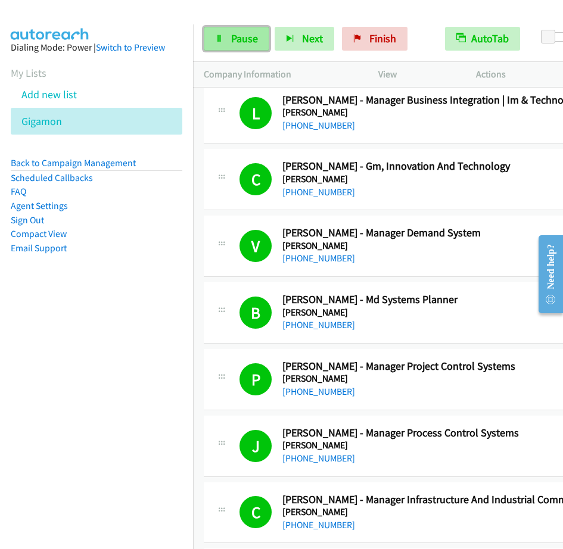
click at [255, 33] on span "Pause" at bounding box center [244, 39] width 27 height 14
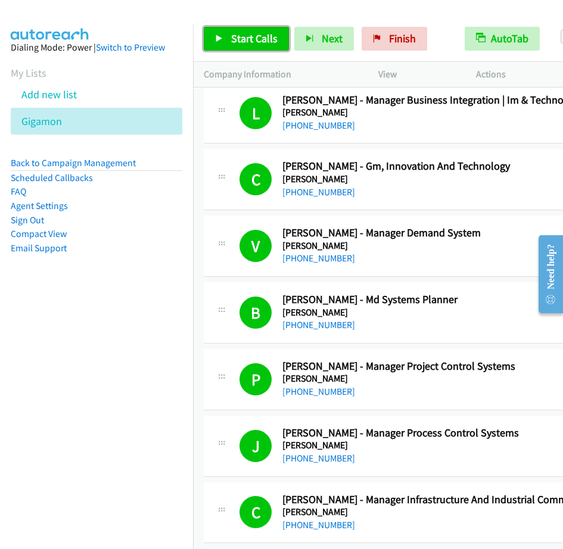
click at [263, 29] on link "Start Calls" at bounding box center [246, 39] width 85 height 24
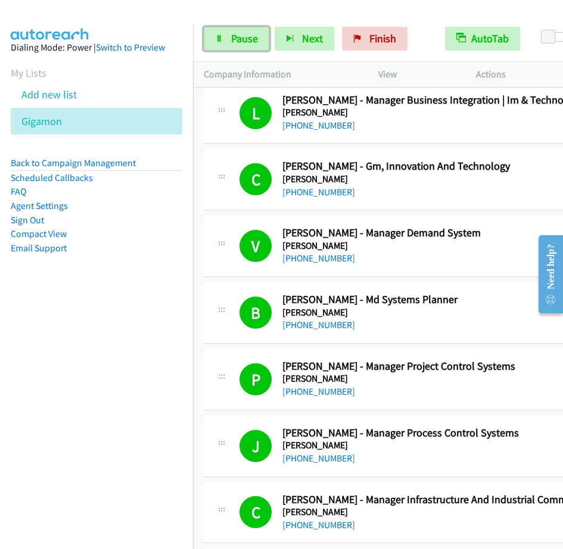
click at [245, 36] on span "Pause" at bounding box center [244, 39] width 27 height 14
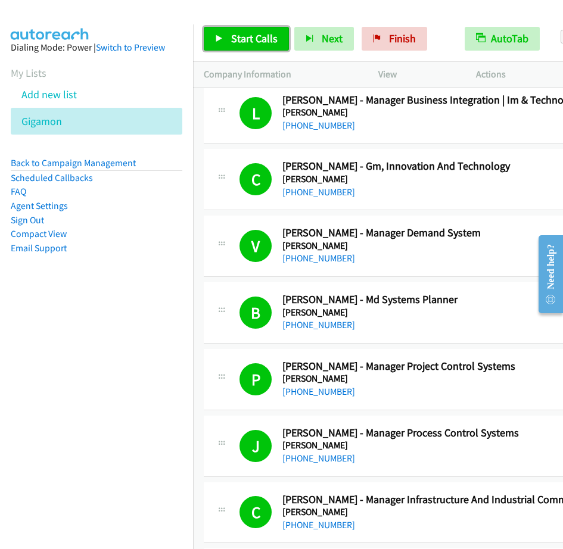
click at [261, 33] on span "Start Calls" at bounding box center [254, 39] width 46 height 14
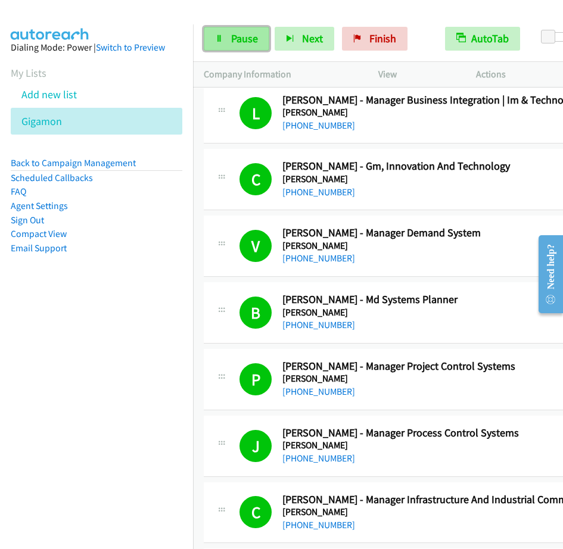
click at [227, 27] on link "Pause" at bounding box center [237, 39] width 66 height 24
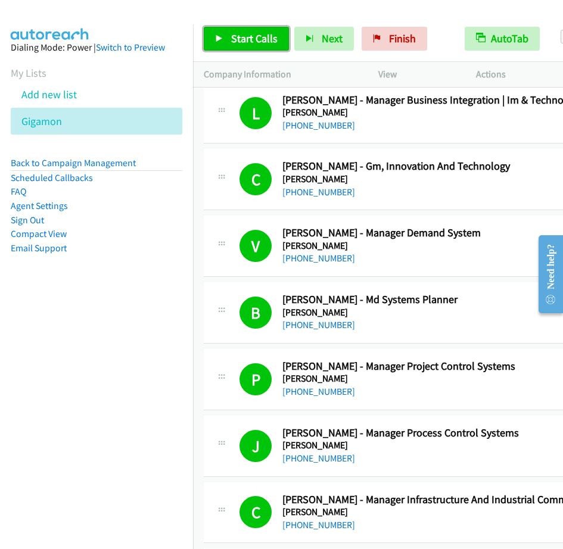
click at [244, 35] on span "Start Calls" at bounding box center [254, 39] width 46 height 14
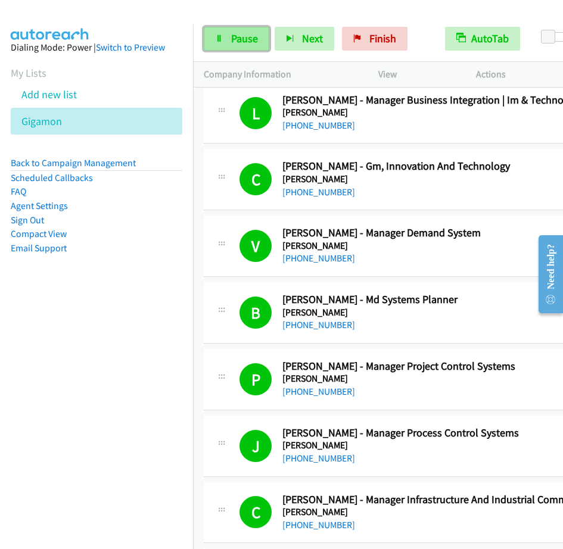
click at [233, 38] on span "Pause" at bounding box center [244, 39] width 27 height 14
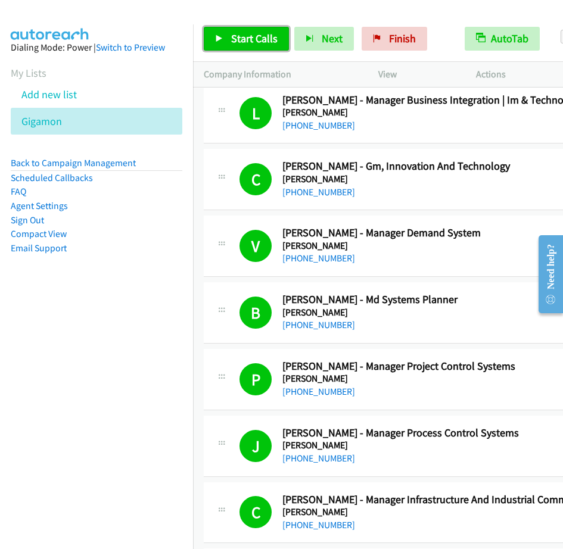
click at [248, 31] on link "Start Calls" at bounding box center [246, 39] width 85 height 24
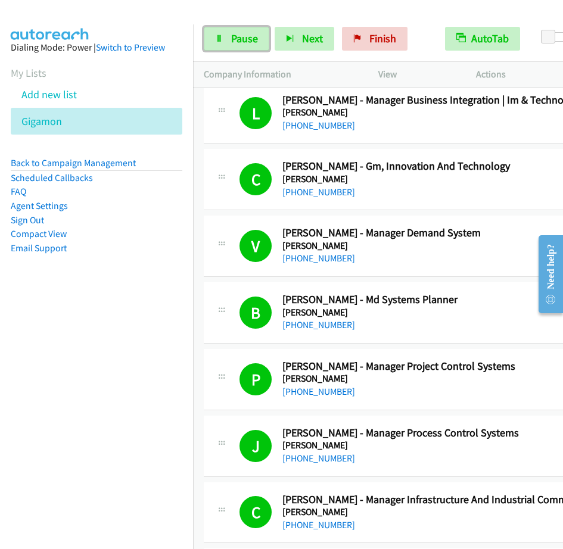
click at [242, 36] on span "Pause" at bounding box center [244, 39] width 27 height 14
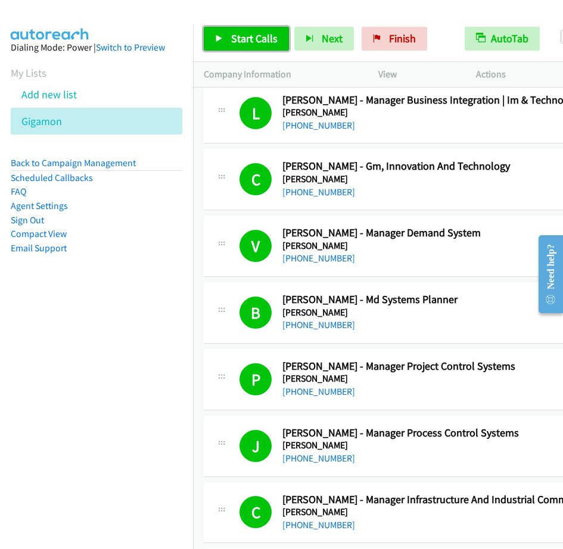
click at [240, 33] on span "Start Calls" at bounding box center [254, 39] width 46 height 14
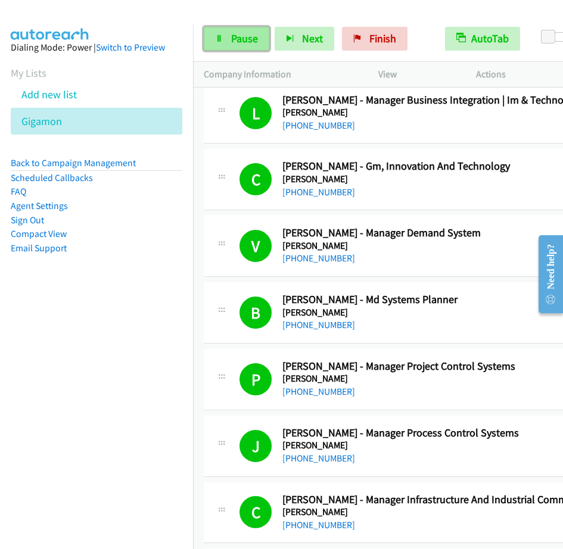
click at [249, 27] on link "Pause" at bounding box center [237, 39] width 66 height 24
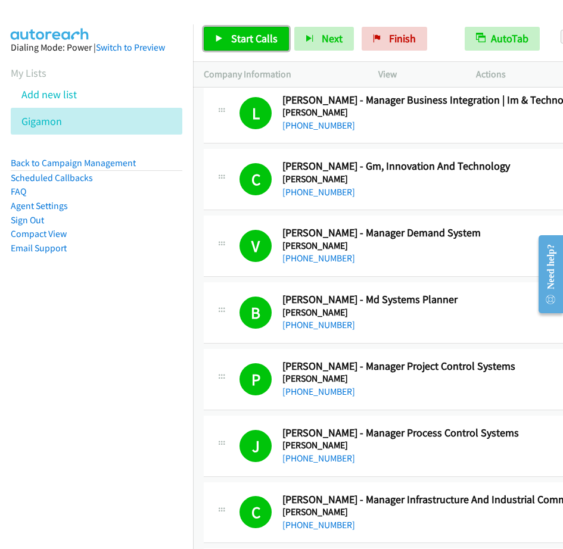
click at [266, 30] on link "Start Calls" at bounding box center [246, 39] width 85 height 24
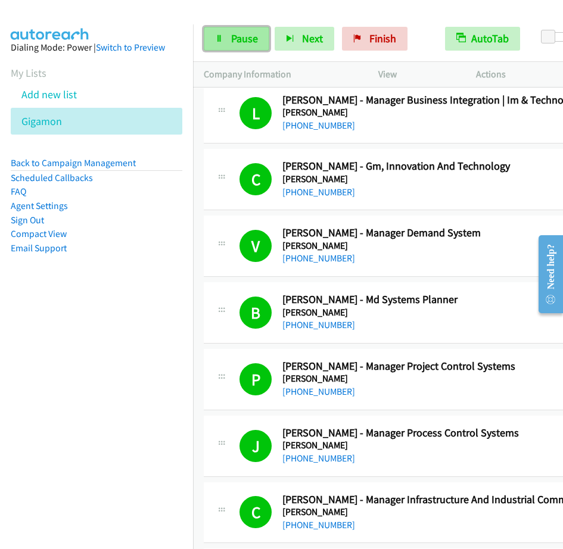
click at [234, 36] on span "Pause" at bounding box center [244, 39] width 27 height 14
click at [234, 36] on div "Start Calls Pause Next Finish" at bounding box center [308, 39] width 209 height 24
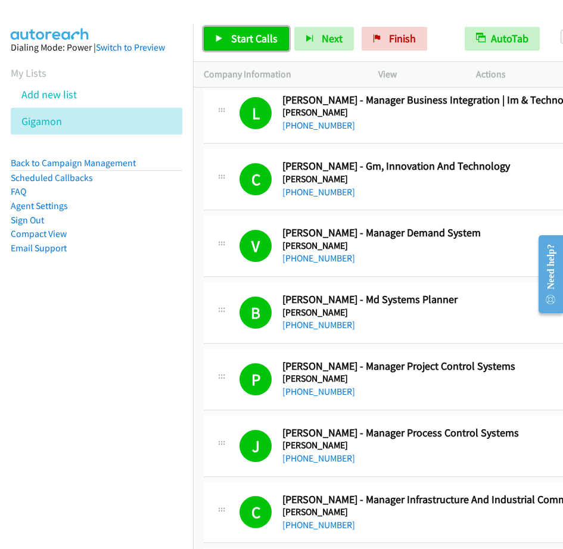
click at [241, 38] on span "Start Calls" at bounding box center [254, 39] width 46 height 14
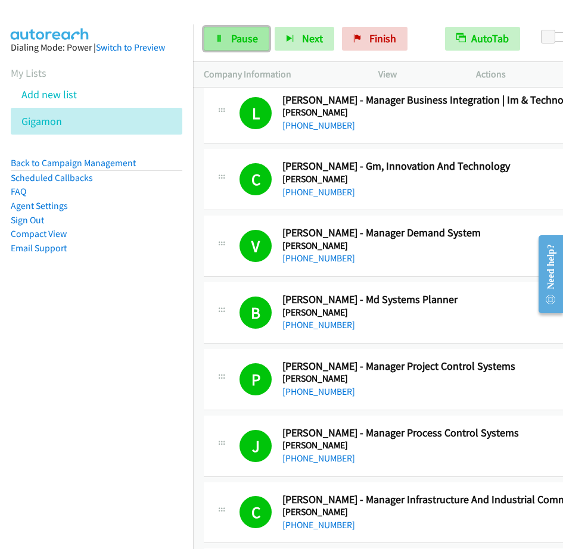
click at [222, 40] on icon at bounding box center [219, 39] width 8 height 8
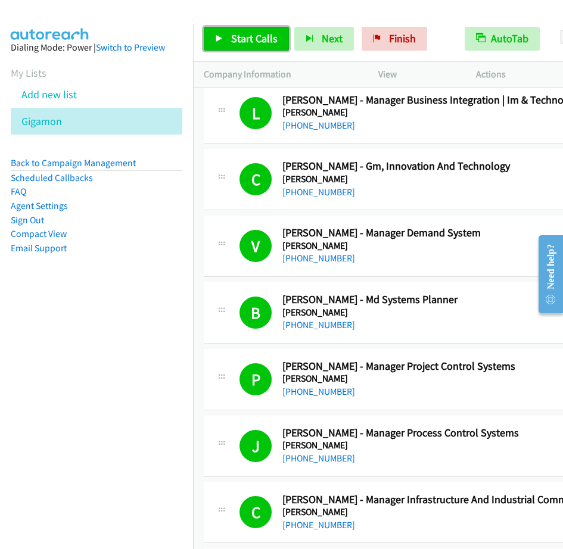
click at [235, 37] on span "Start Calls" at bounding box center [254, 39] width 46 height 14
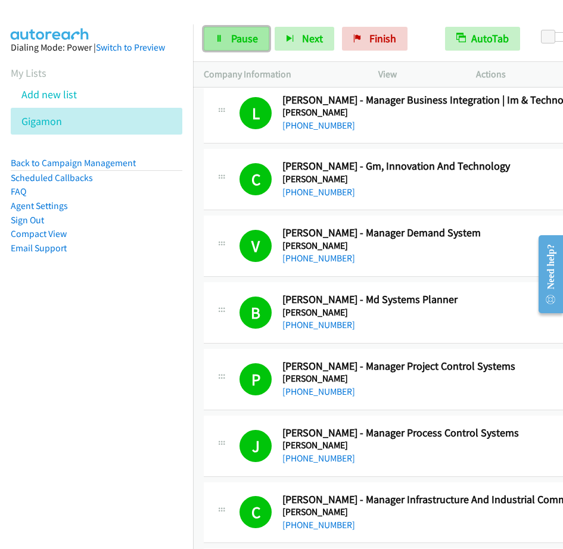
click at [239, 40] on span "Pause" at bounding box center [244, 39] width 27 height 14
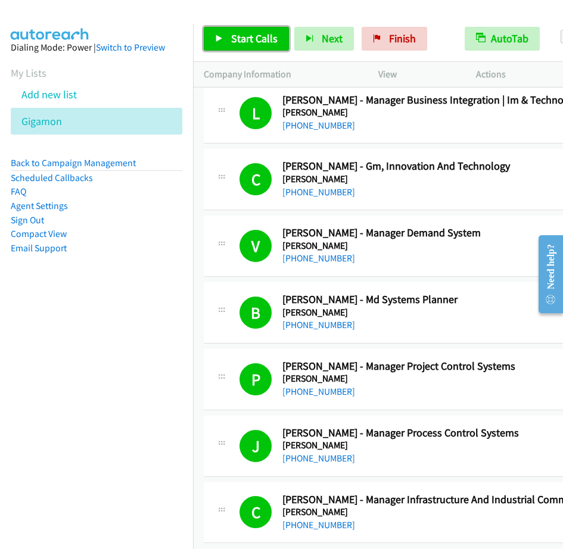
click at [234, 42] on span "Start Calls" at bounding box center [254, 39] width 46 height 14
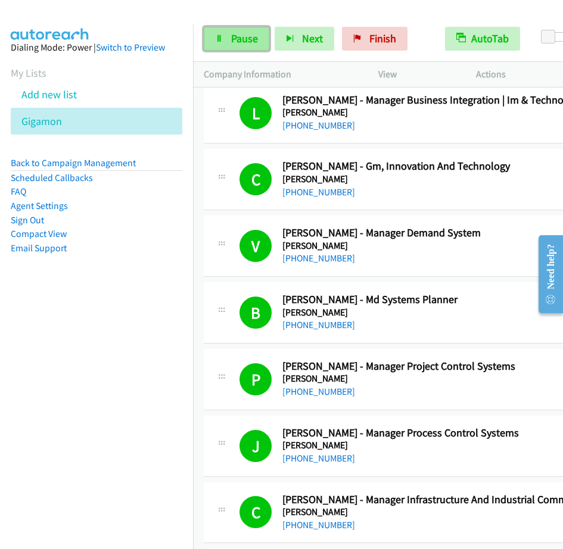
click at [222, 35] on icon at bounding box center [219, 39] width 8 height 8
